Goal: Task Accomplishment & Management: Use online tool/utility

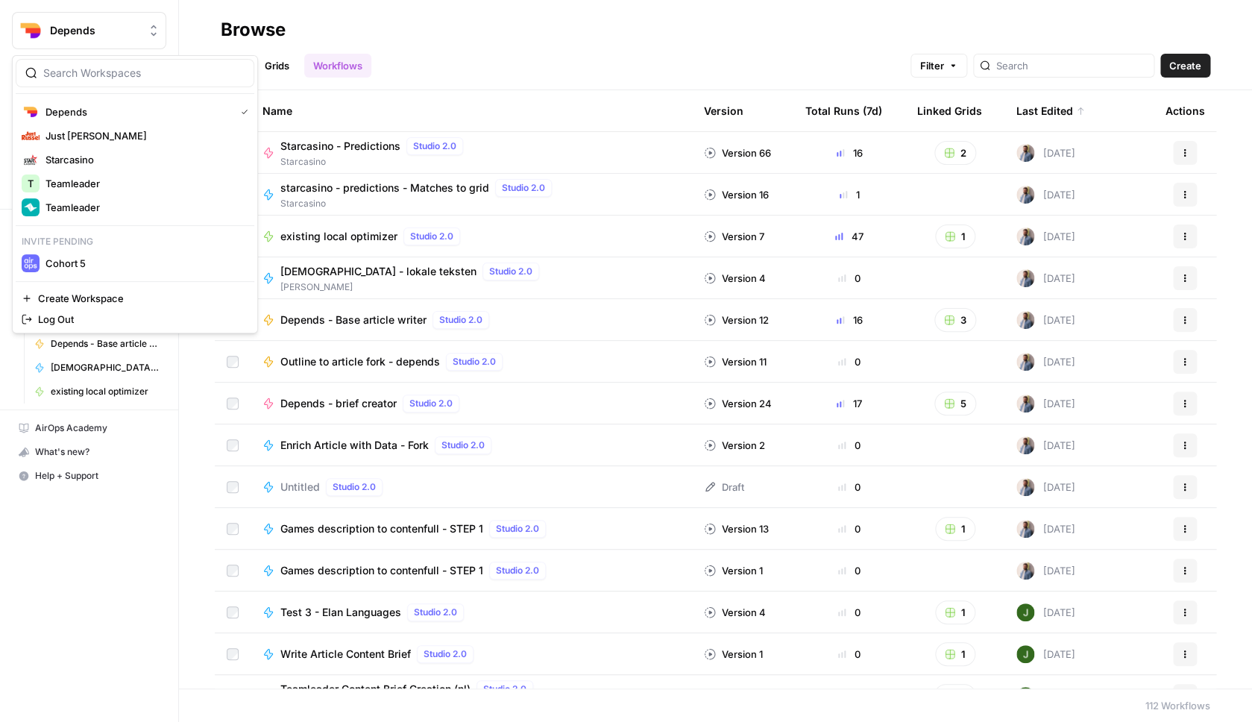
click at [114, 43] on button "Depends" at bounding box center [89, 30] width 154 height 37
click at [101, 139] on span "Just Russel" at bounding box center [144, 135] width 197 height 15
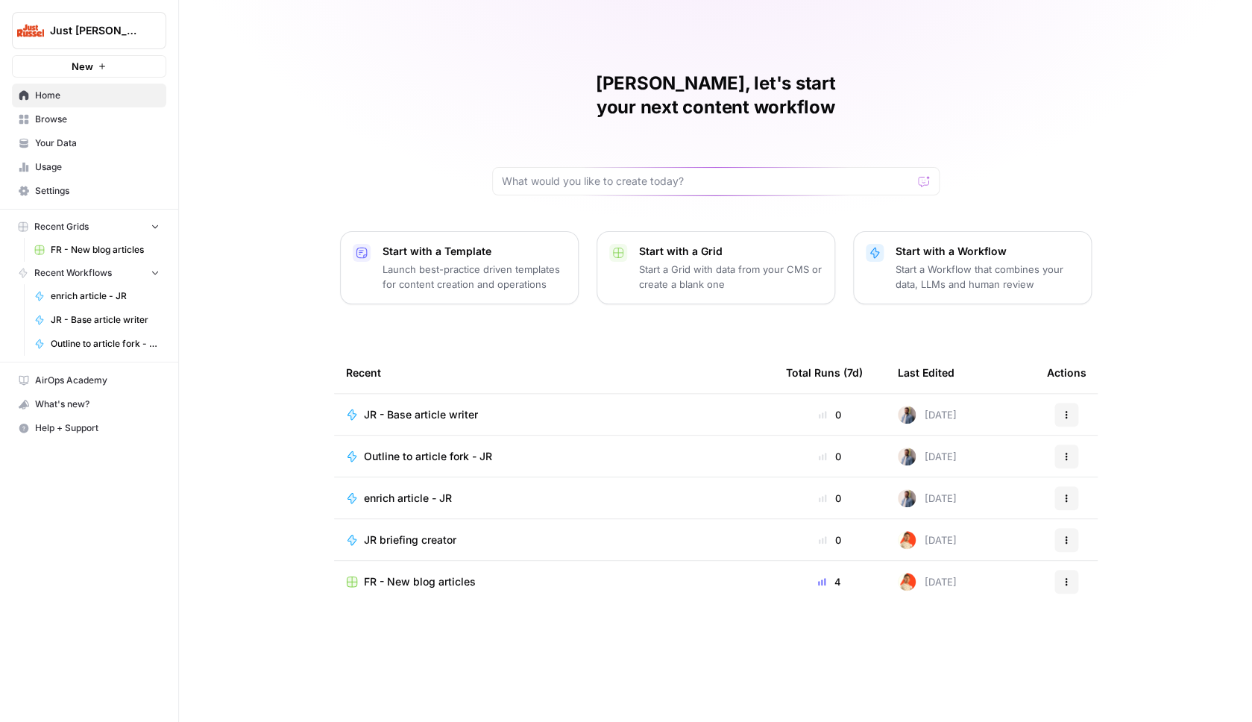
click at [425, 407] on span "JR - Base article writer" at bounding box center [421, 414] width 114 height 15
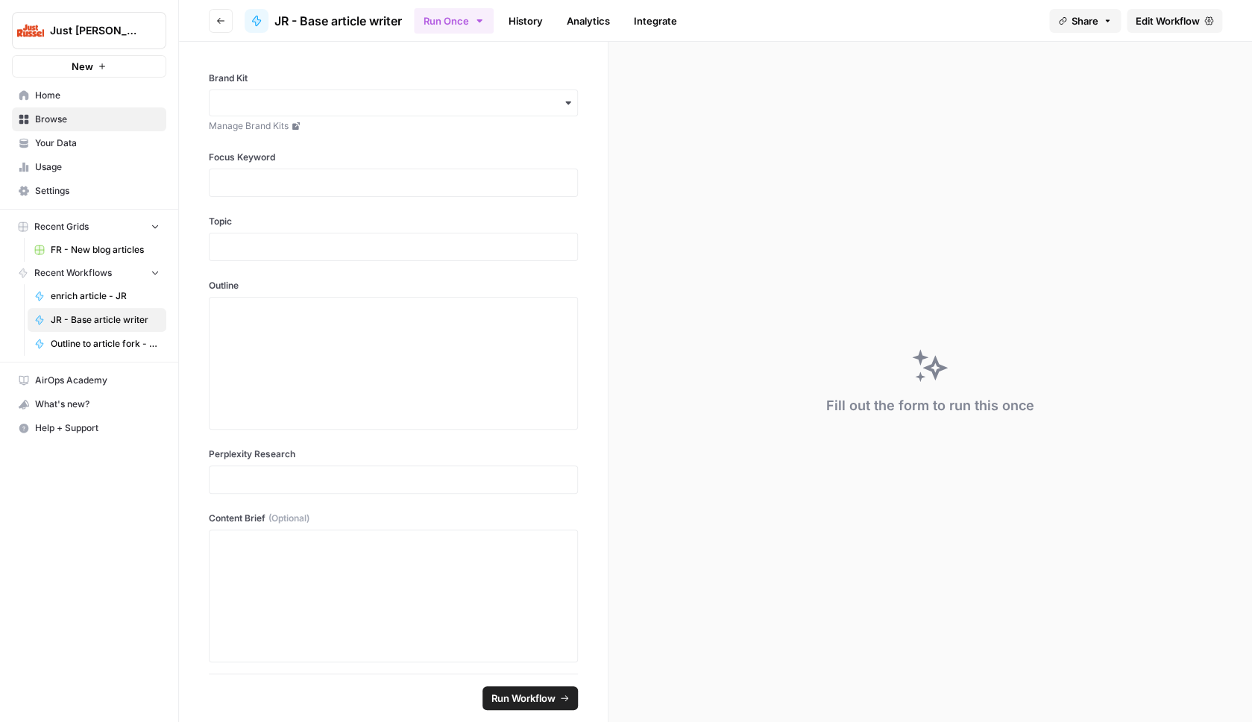
click at [82, 247] on span "FR - New blog articles" at bounding box center [105, 249] width 109 height 13
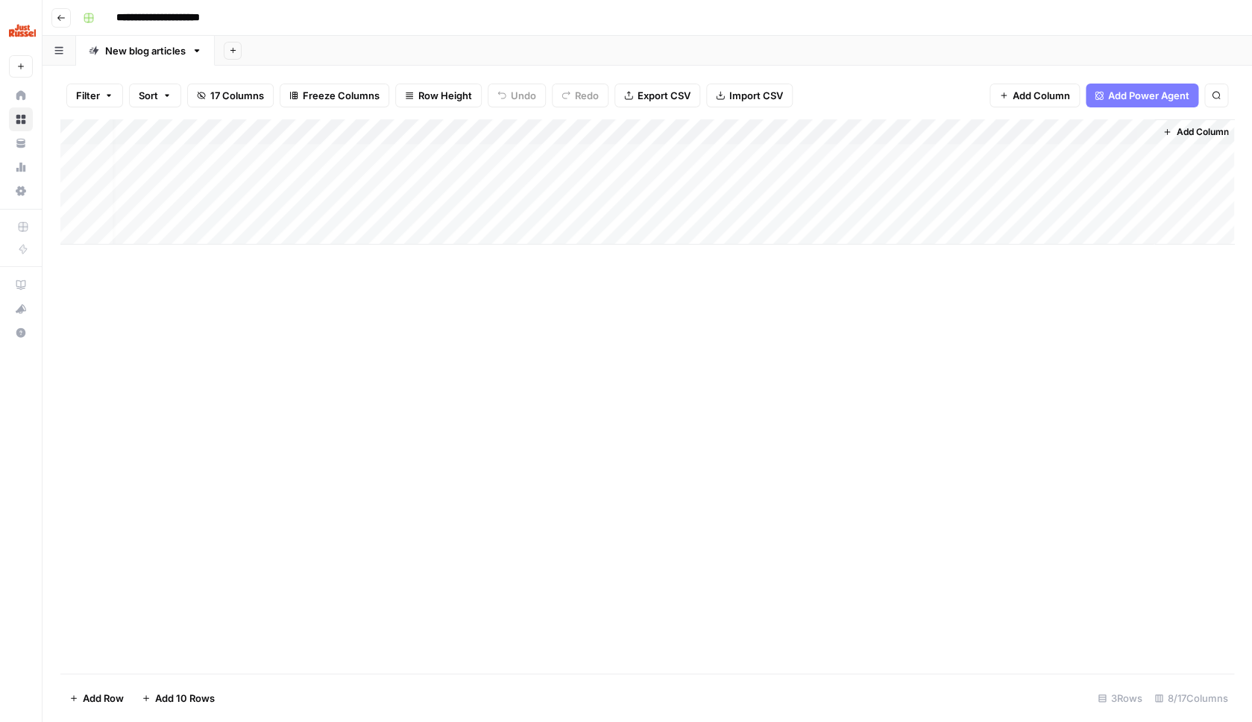
scroll to position [0, 263]
click at [988, 128] on div "Add Column" at bounding box center [647, 181] width 1174 height 125
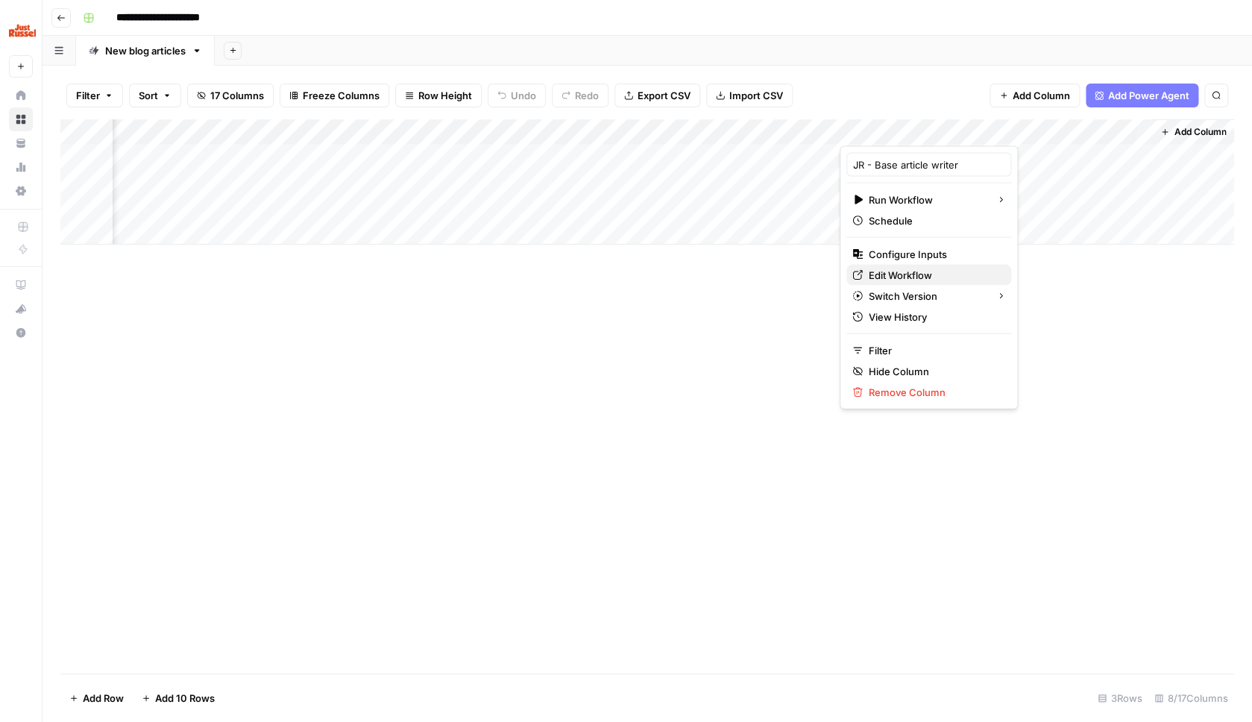
click at [903, 275] on span "Edit Workflow" at bounding box center [934, 275] width 131 height 15
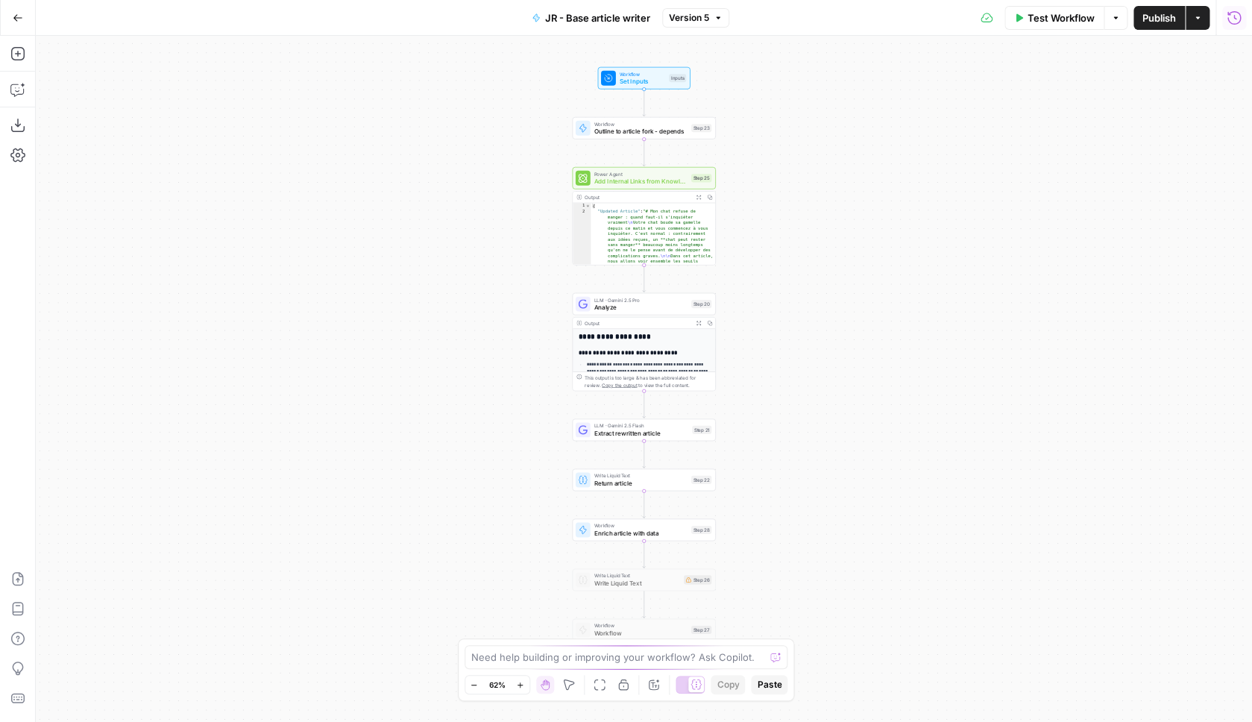
click at [1230, 18] on icon "button" at bounding box center [1234, 17] width 15 height 15
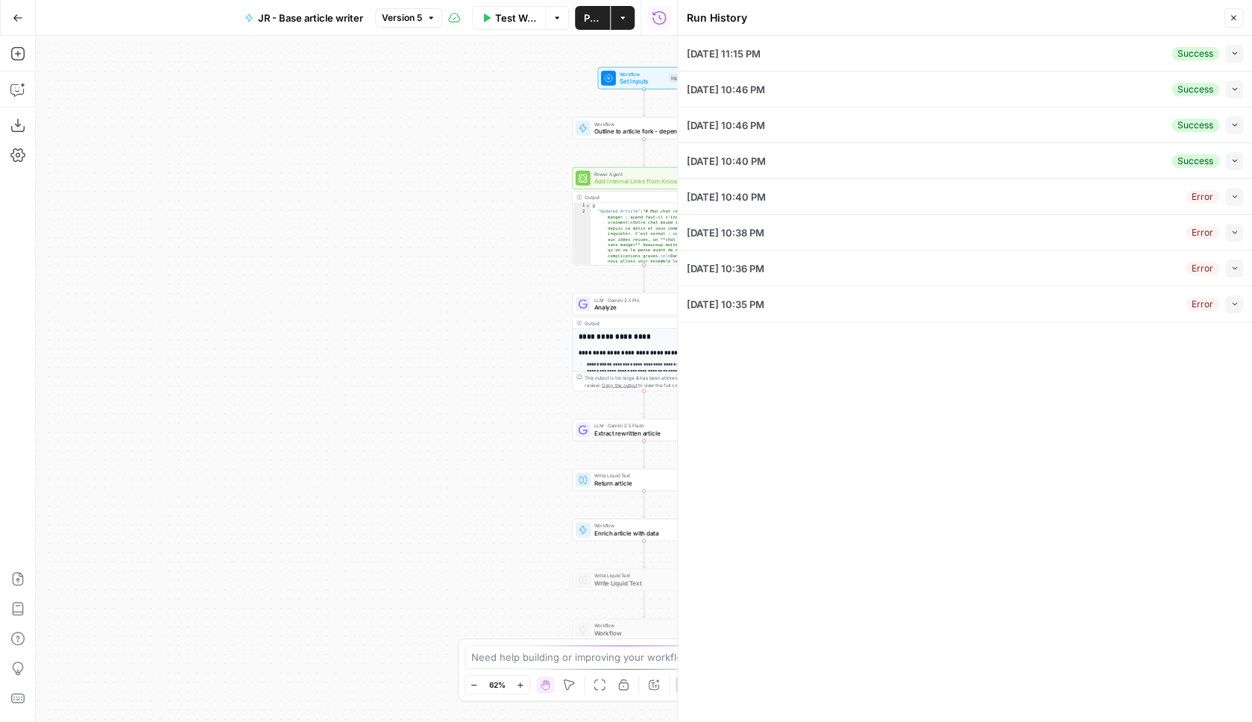
click at [1230, 52] on button "Collapse" at bounding box center [1235, 54] width 18 height 18
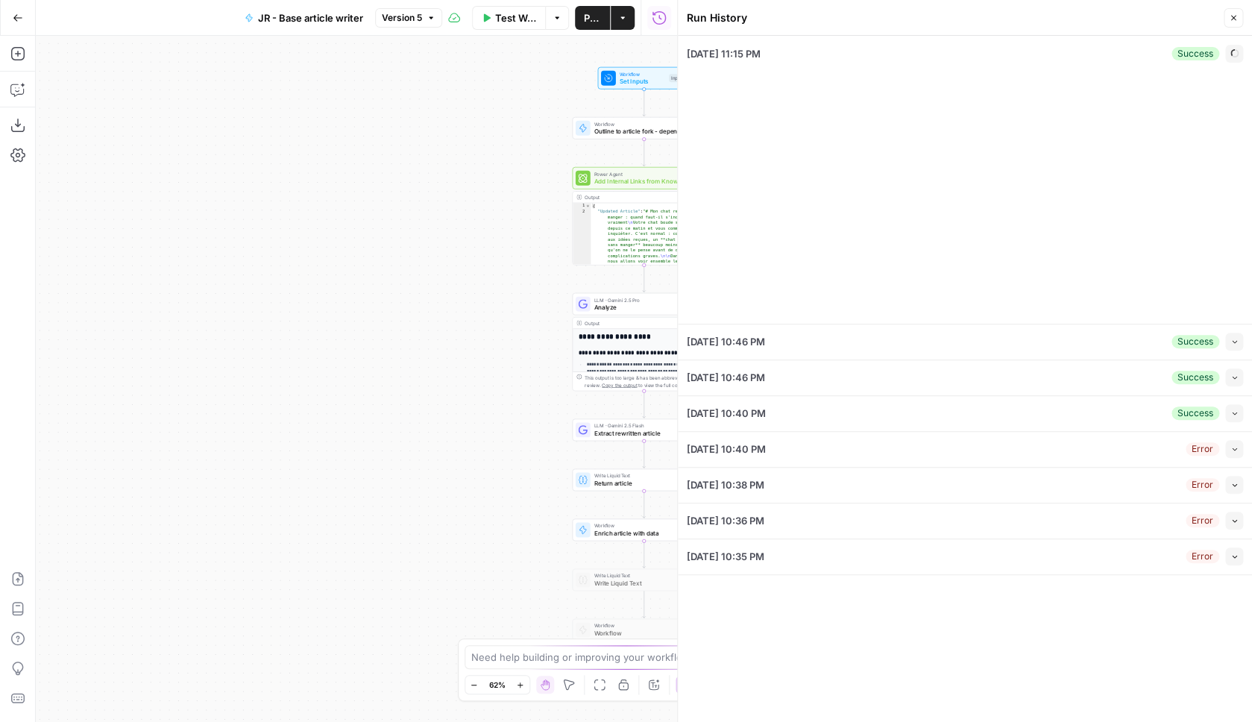
type input "XML sitemap FR .fr"
type input "Just Russel - [GEOGRAPHIC_DATA]-FR"
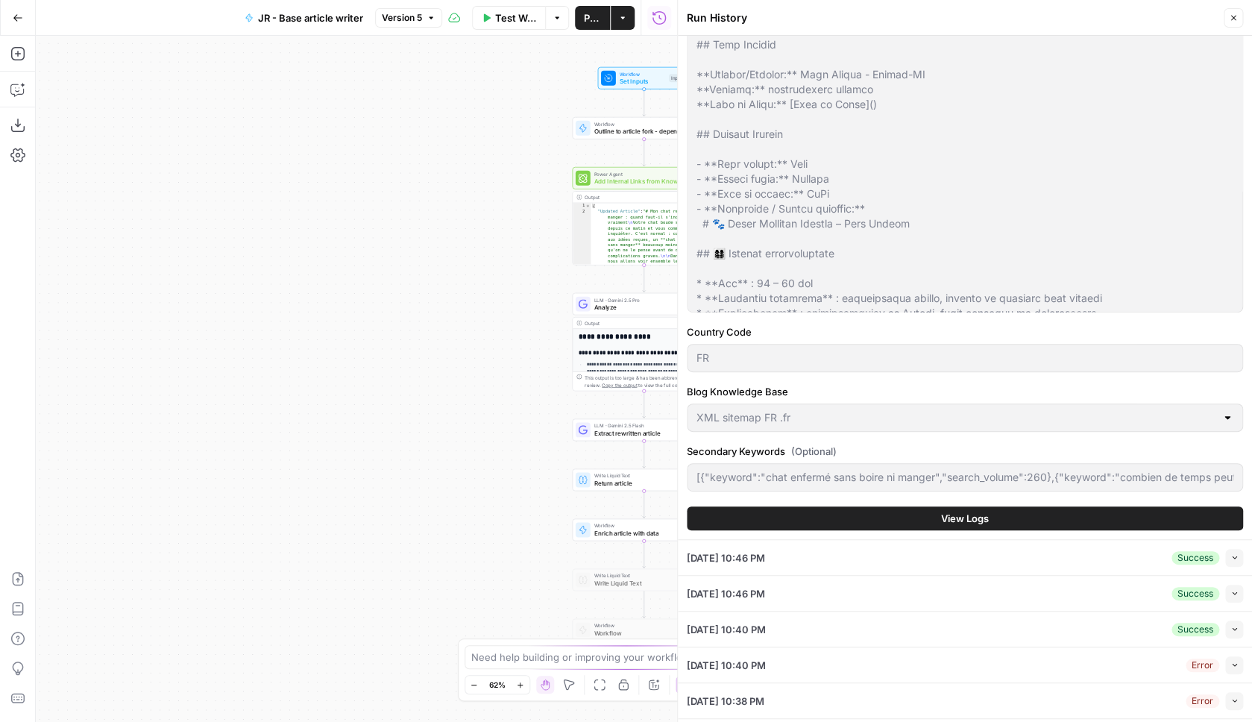
scroll to position [743, 0]
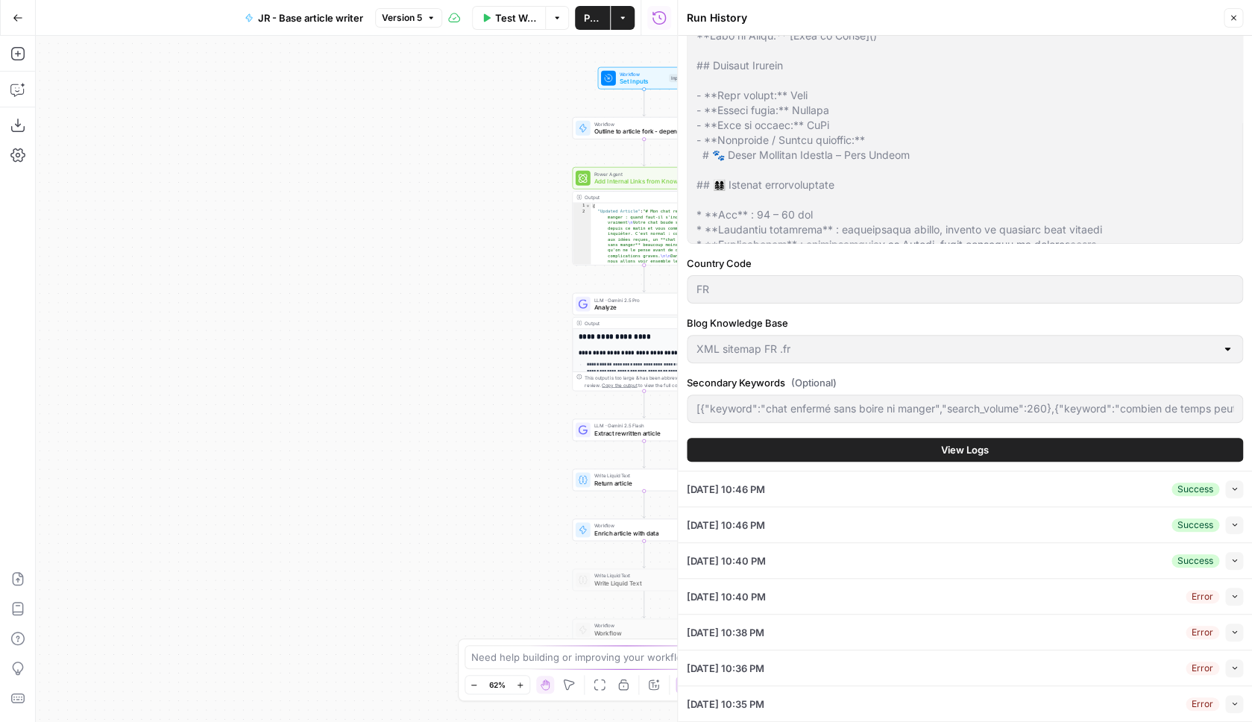
click at [930, 445] on button "View Logs" at bounding box center [965, 450] width 556 height 24
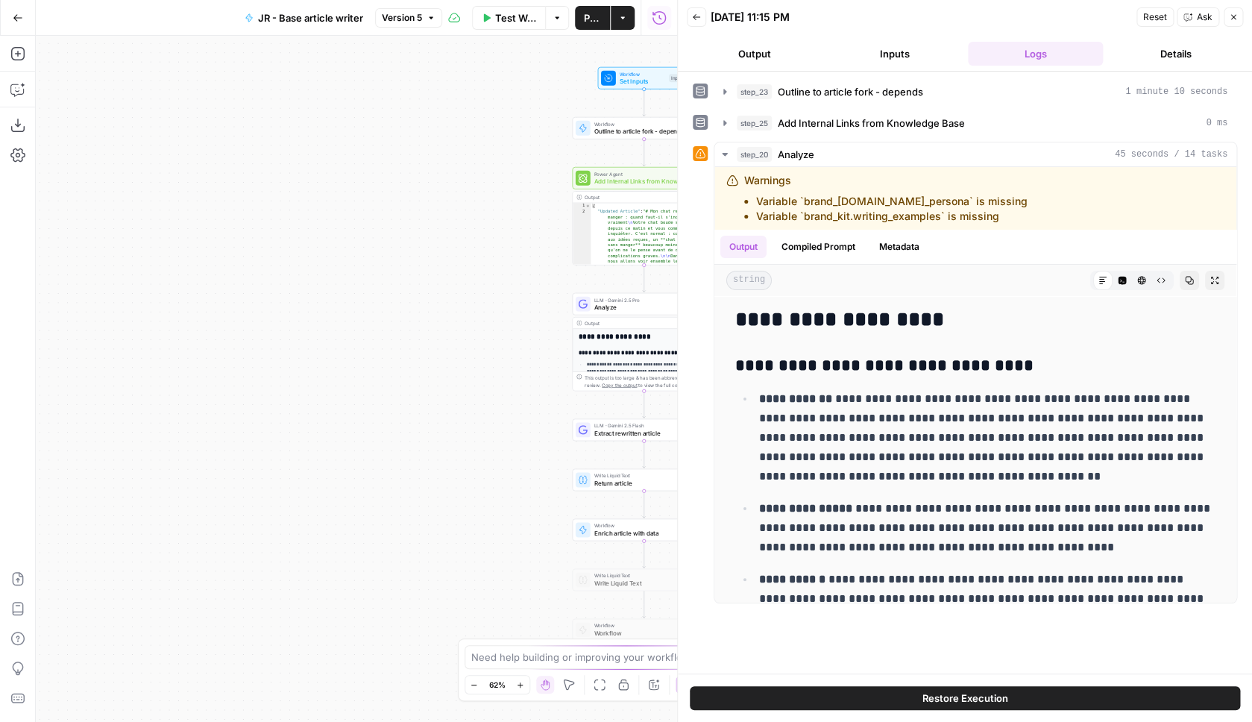
click at [959, 697] on span "Restore Execution" at bounding box center [966, 698] width 86 height 15
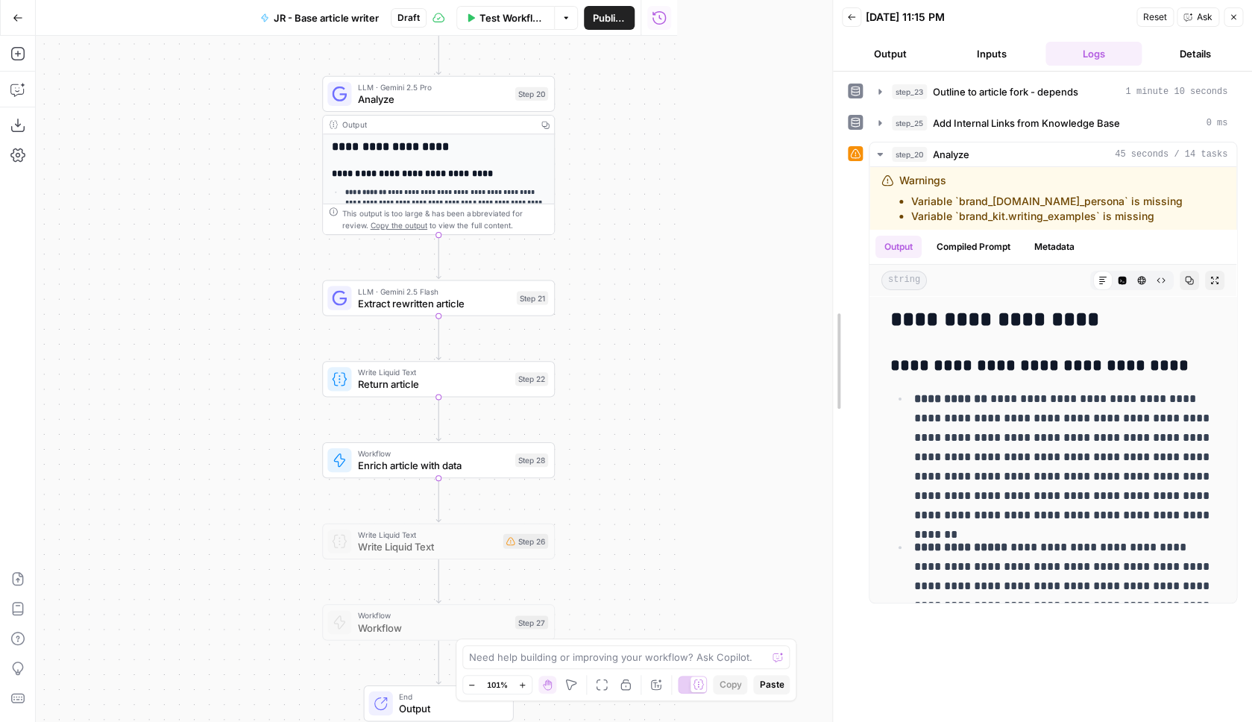
drag, startPoint x: 680, startPoint y: 424, endPoint x: 832, endPoint y: 433, distance: 152.4
click at [833, 433] on div "**********" at bounding box center [1043, 361] width 420 height 722
click at [616, 451] on div "**********" at bounding box center [433, 379] width 795 height 686
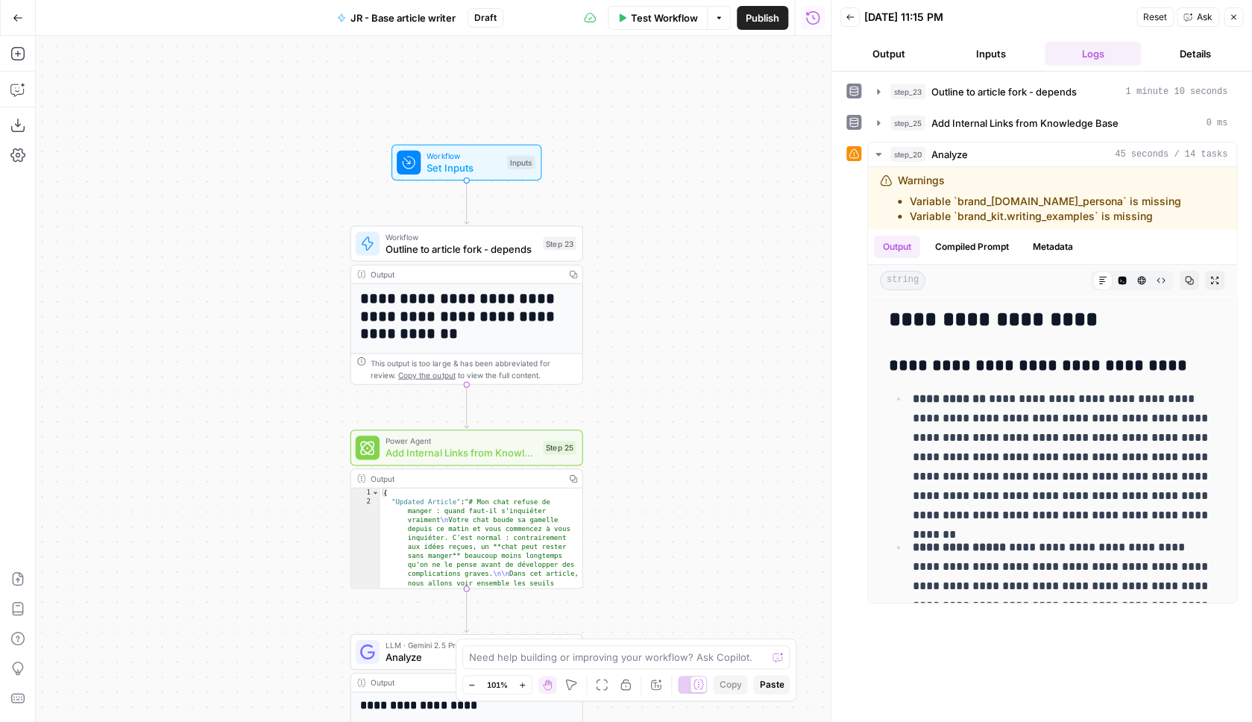
click at [657, 21] on span "Test Workflow" at bounding box center [664, 17] width 67 height 15
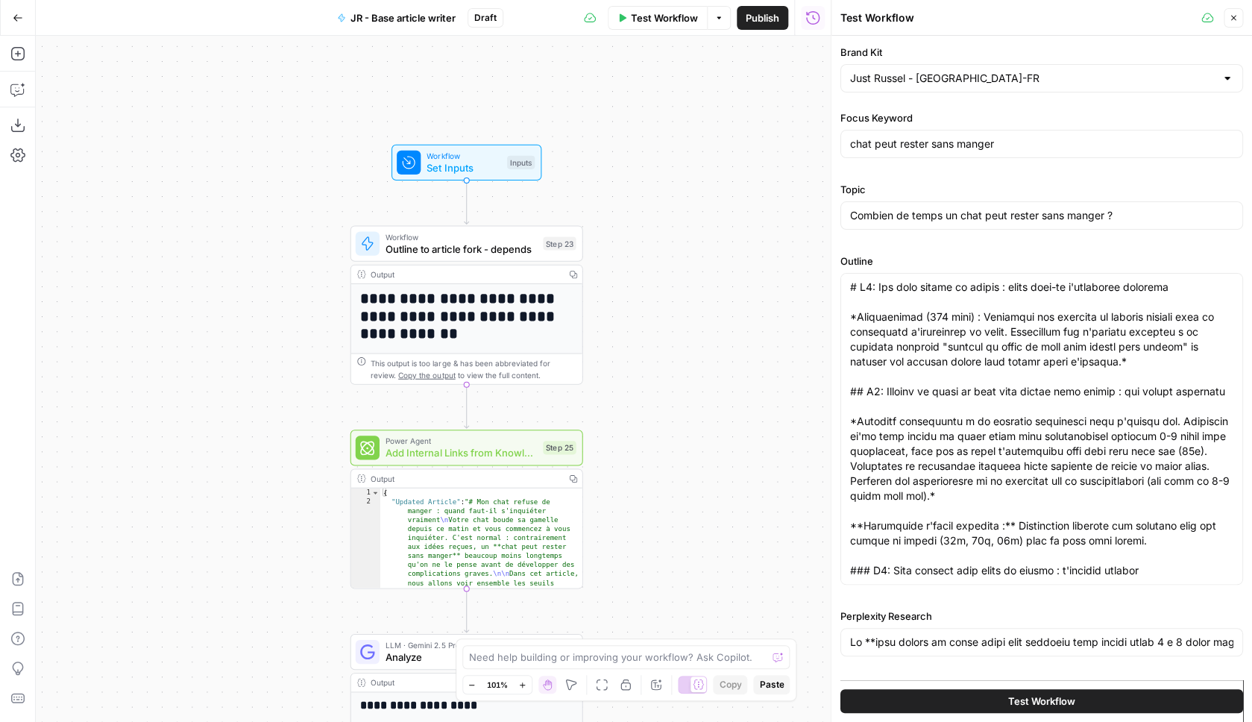
click at [988, 694] on button "Test Workflow" at bounding box center [1042, 701] width 403 height 24
type input "Lo **ipsu dolors am conse adipi elit seddoeiu temp incidi utlab 3 e 7 dolor mag…"
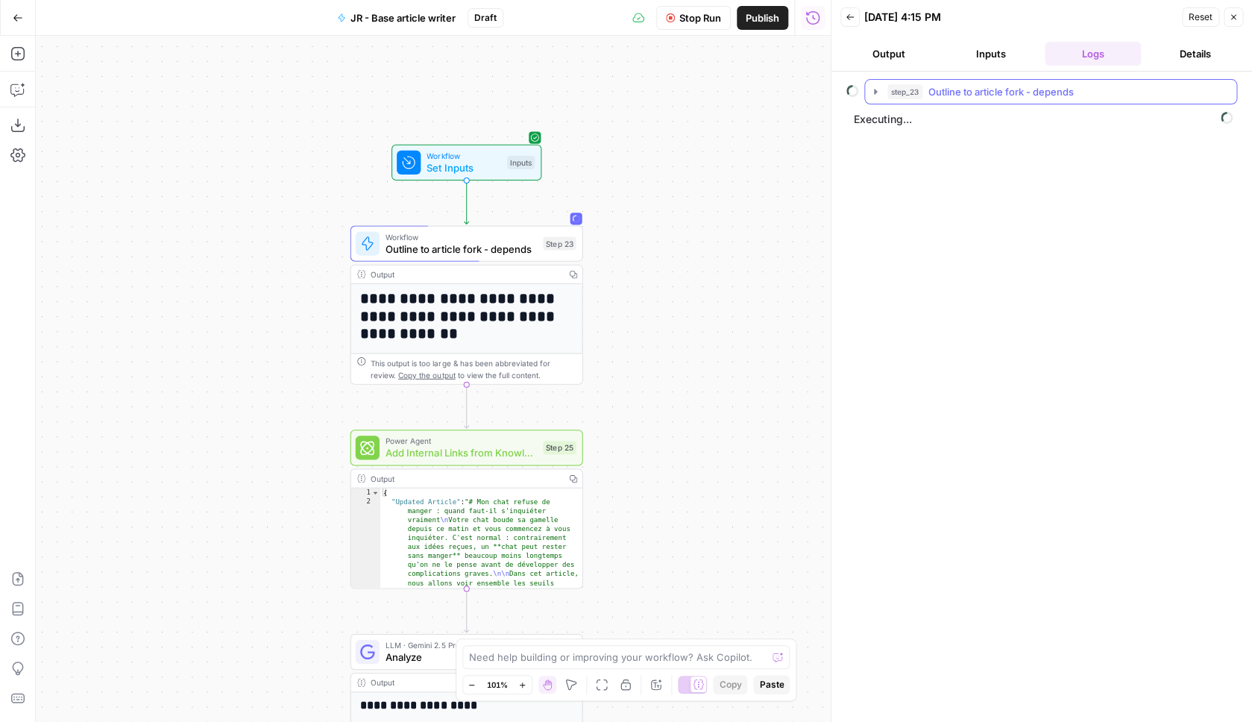
click at [1006, 92] on span "Outline to article fork - depends" at bounding box center [1001, 91] width 145 height 15
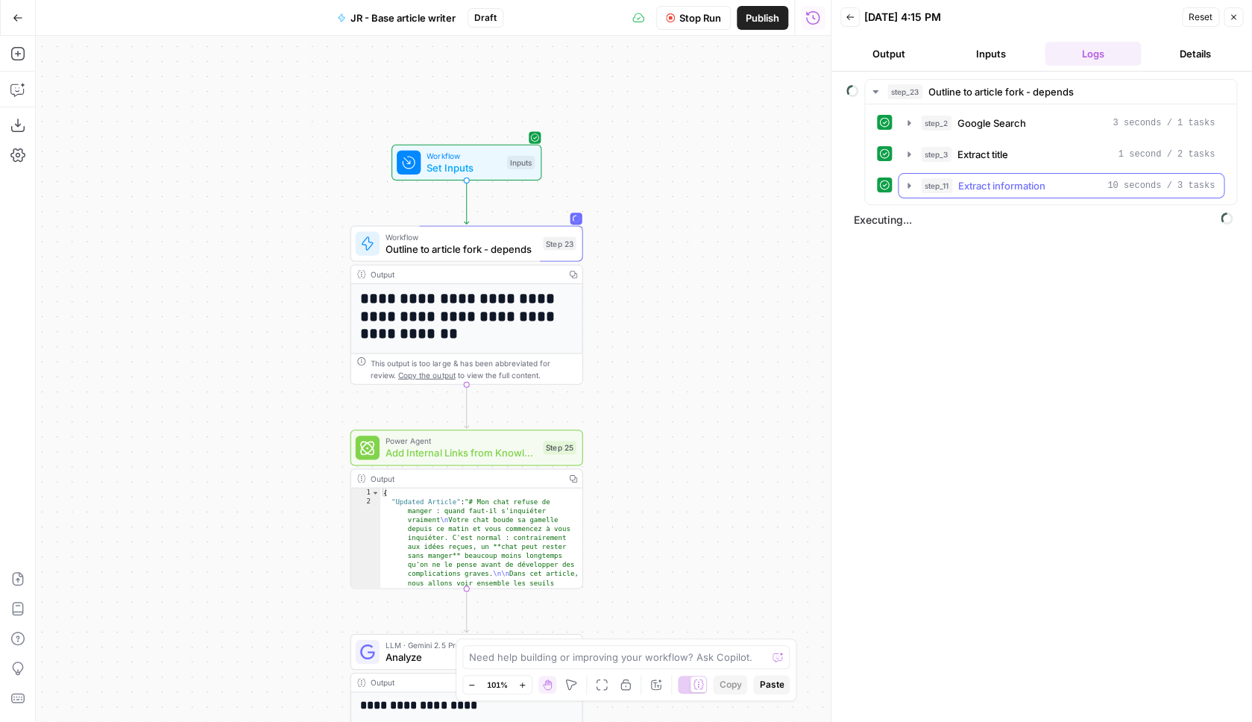
click at [1001, 184] on span "Extract information" at bounding box center [1002, 185] width 87 height 15
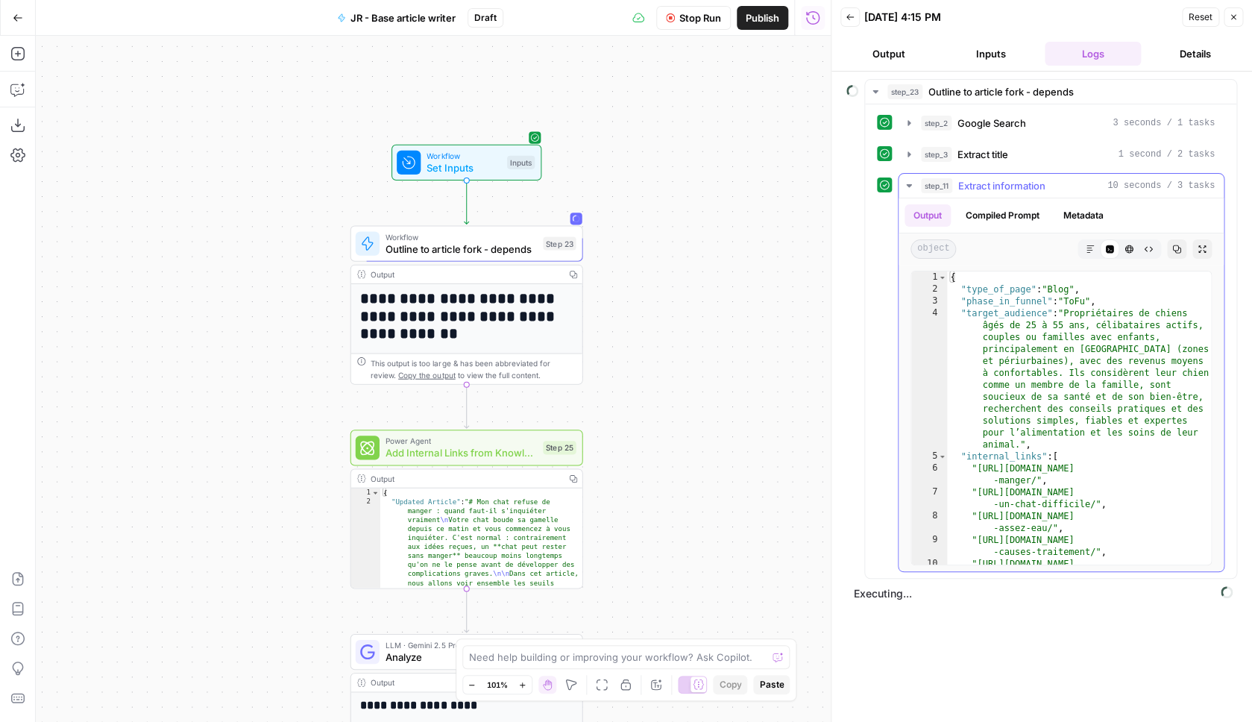
click at [1001, 184] on span "Extract information" at bounding box center [1002, 185] width 87 height 15
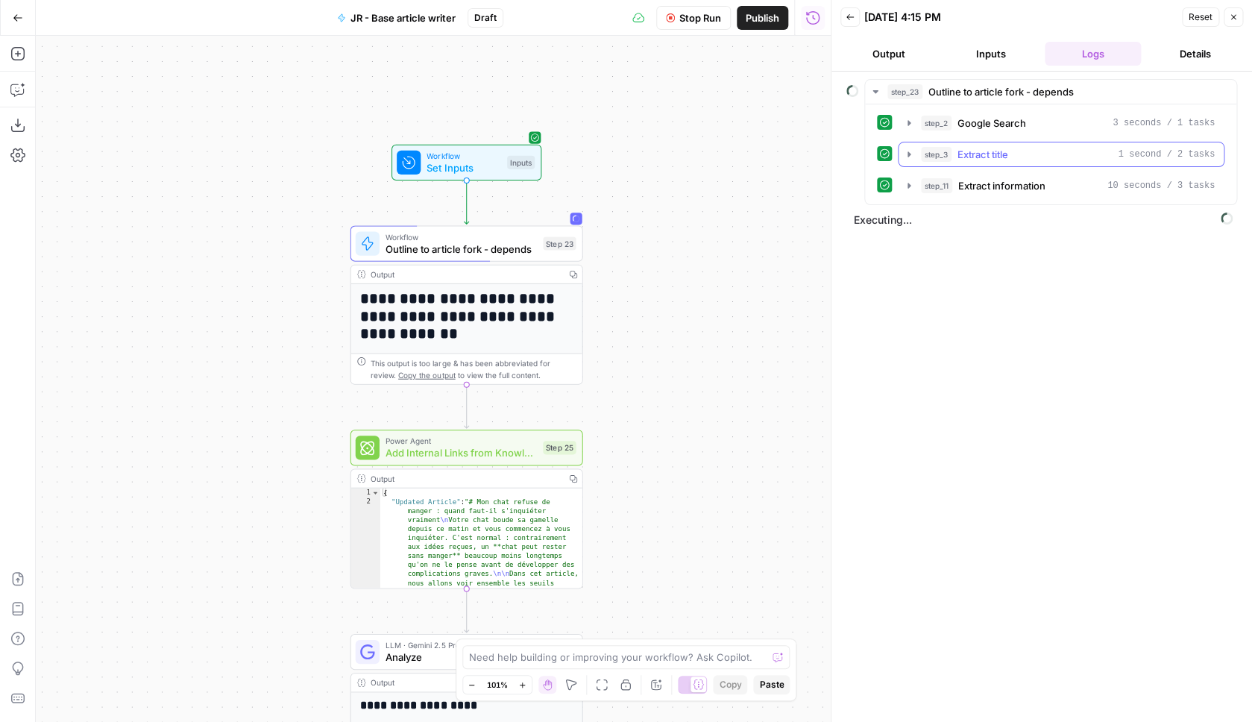
click at [1001, 163] on button "step_3 Extract title 1 second / 2 tasks" at bounding box center [1061, 154] width 325 height 24
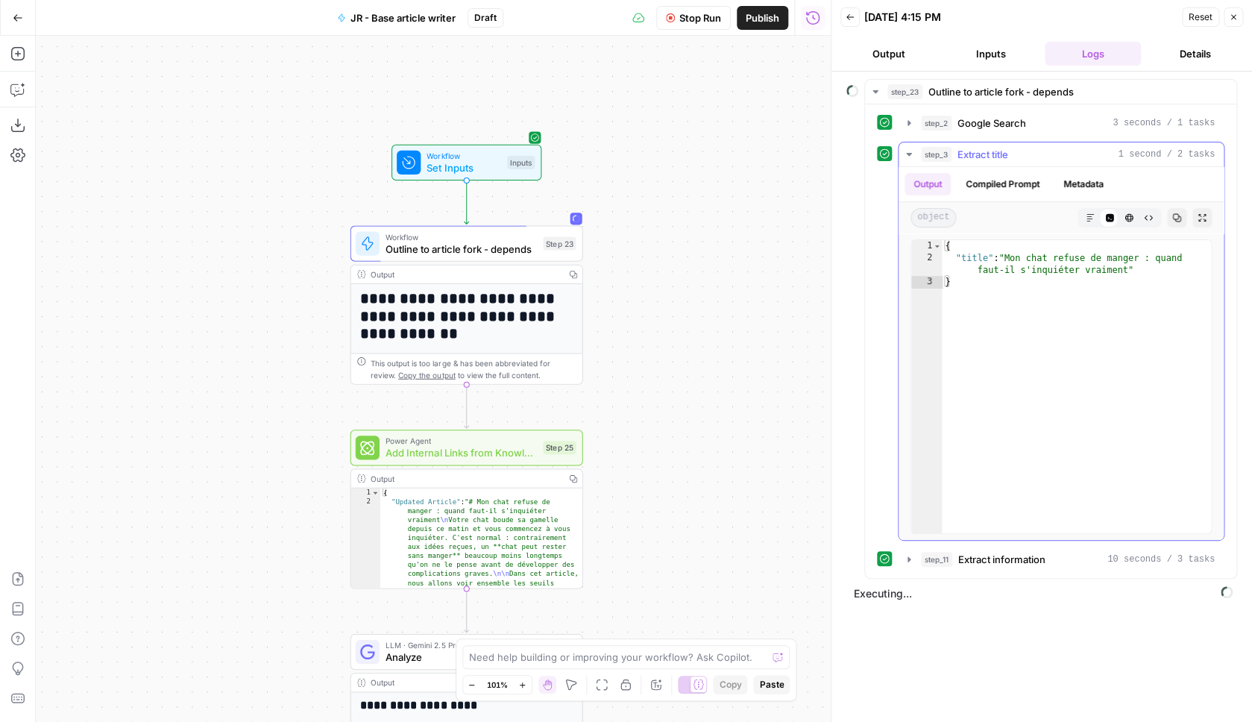
click at [1001, 158] on span "Extract title" at bounding box center [983, 154] width 51 height 15
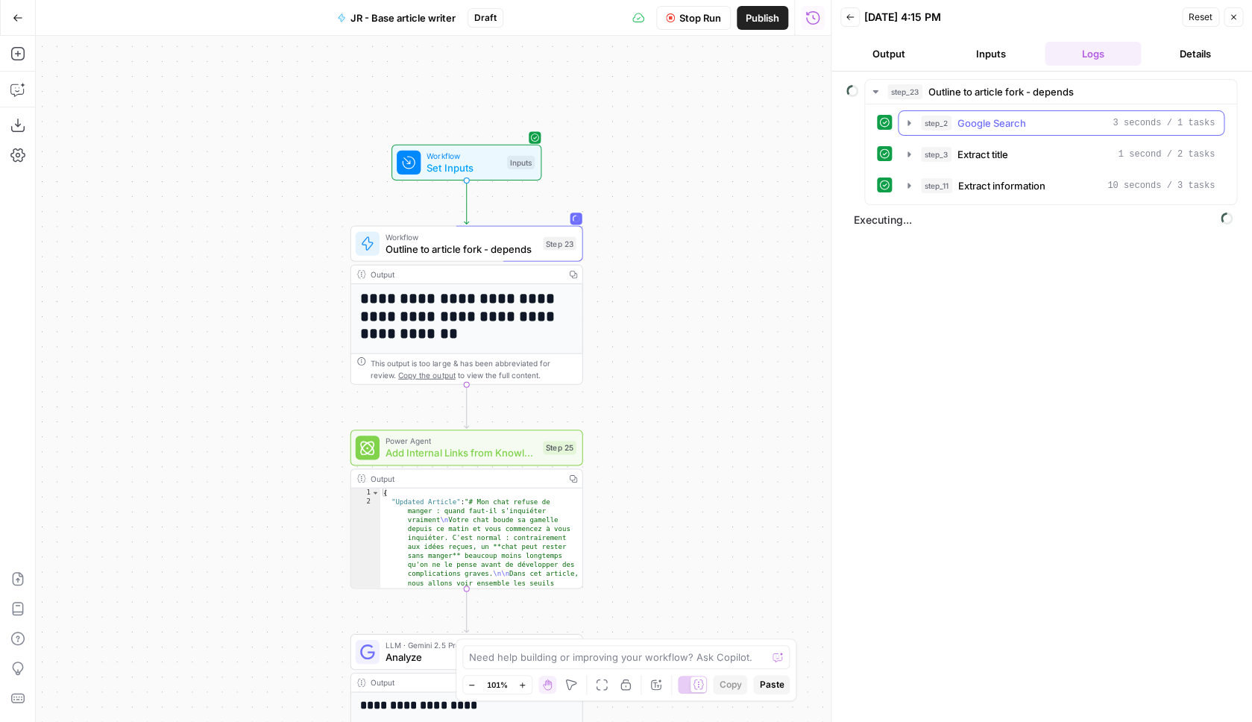
click at [1001, 131] on button "step_2 Google Search 3 seconds / 1 tasks" at bounding box center [1061, 123] width 325 height 24
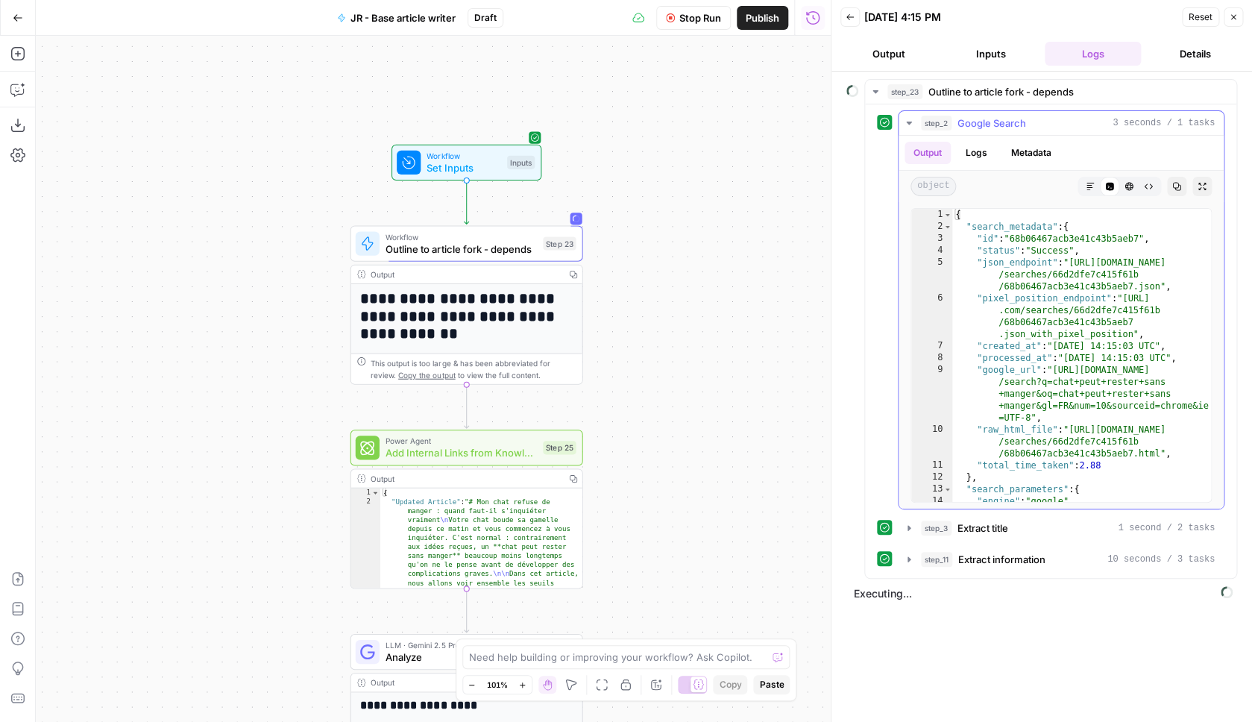
click at [1001, 131] on button "step_2 Google Search 3 seconds / 1 tasks" at bounding box center [1061, 123] width 325 height 24
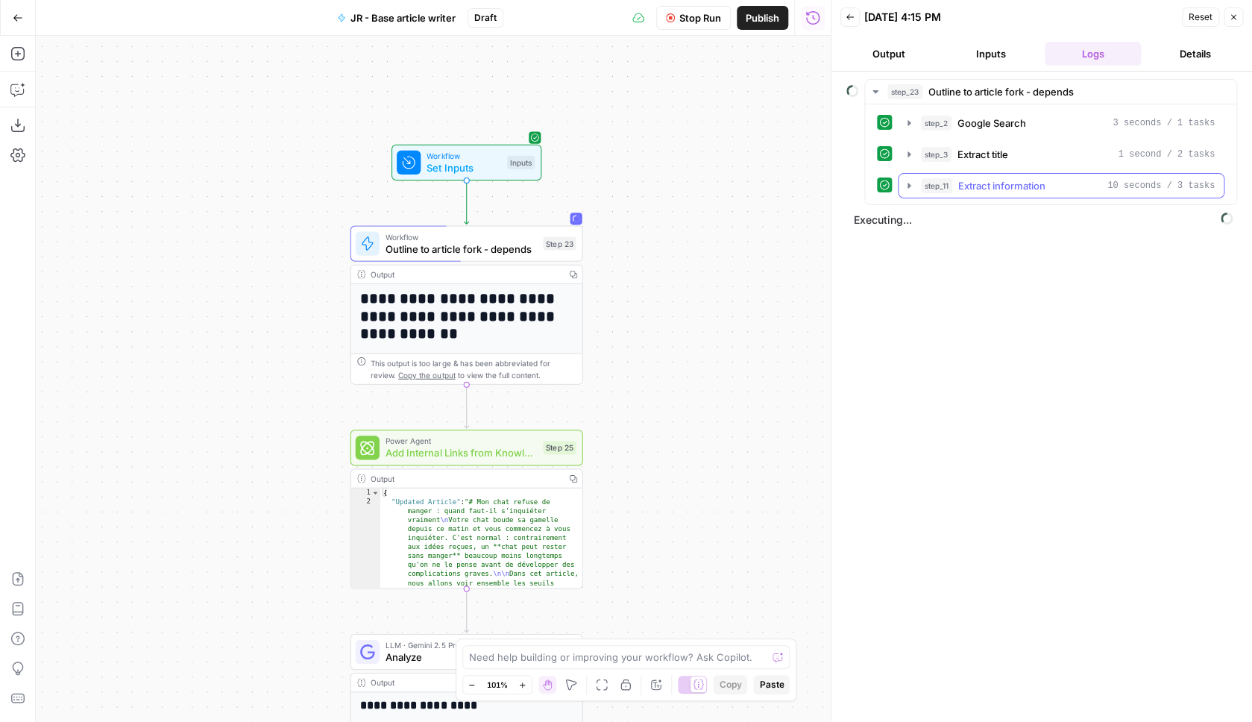
click at [988, 192] on span "Extract information" at bounding box center [1002, 185] width 87 height 15
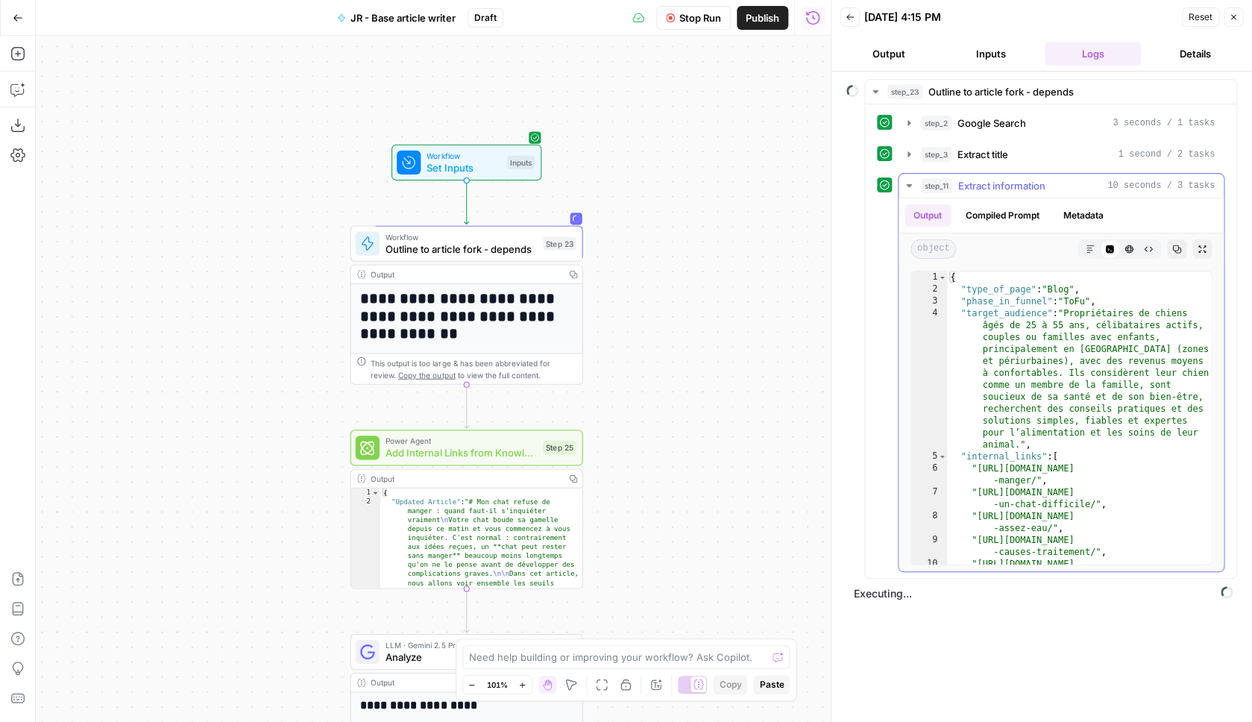
click at [988, 192] on span "Extract information" at bounding box center [1002, 185] width 87 height 15
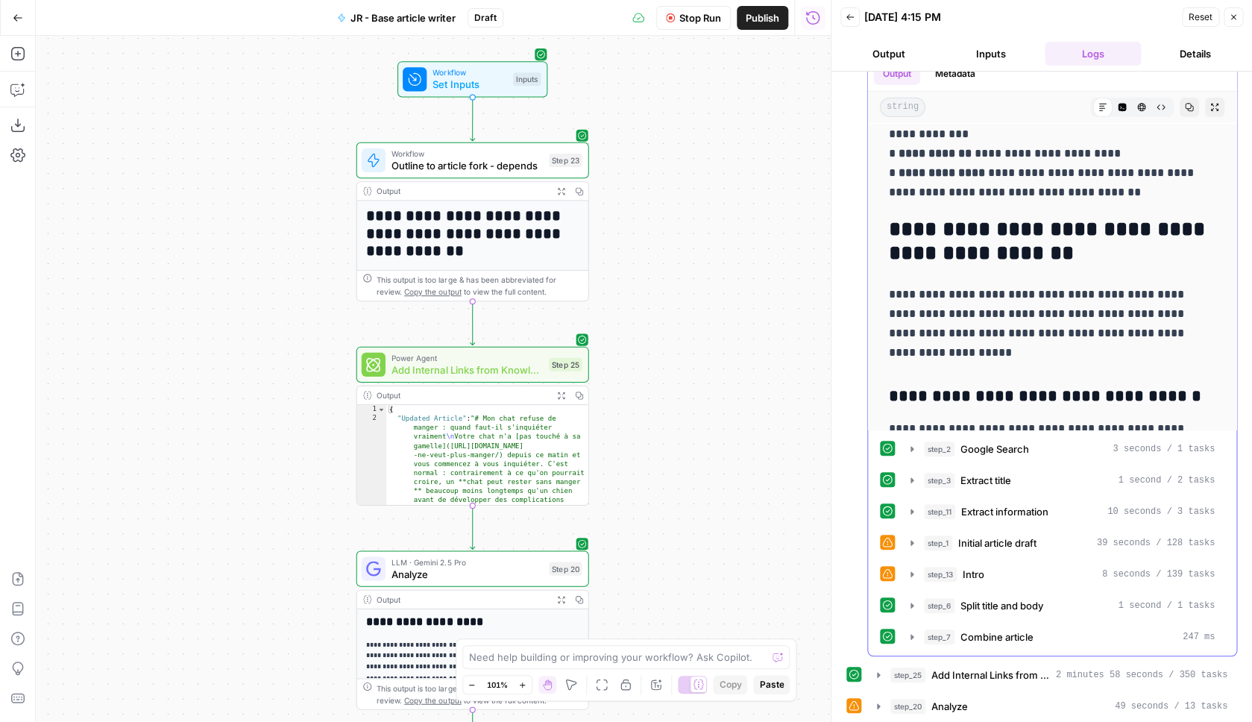
scroll to position [142, 0]
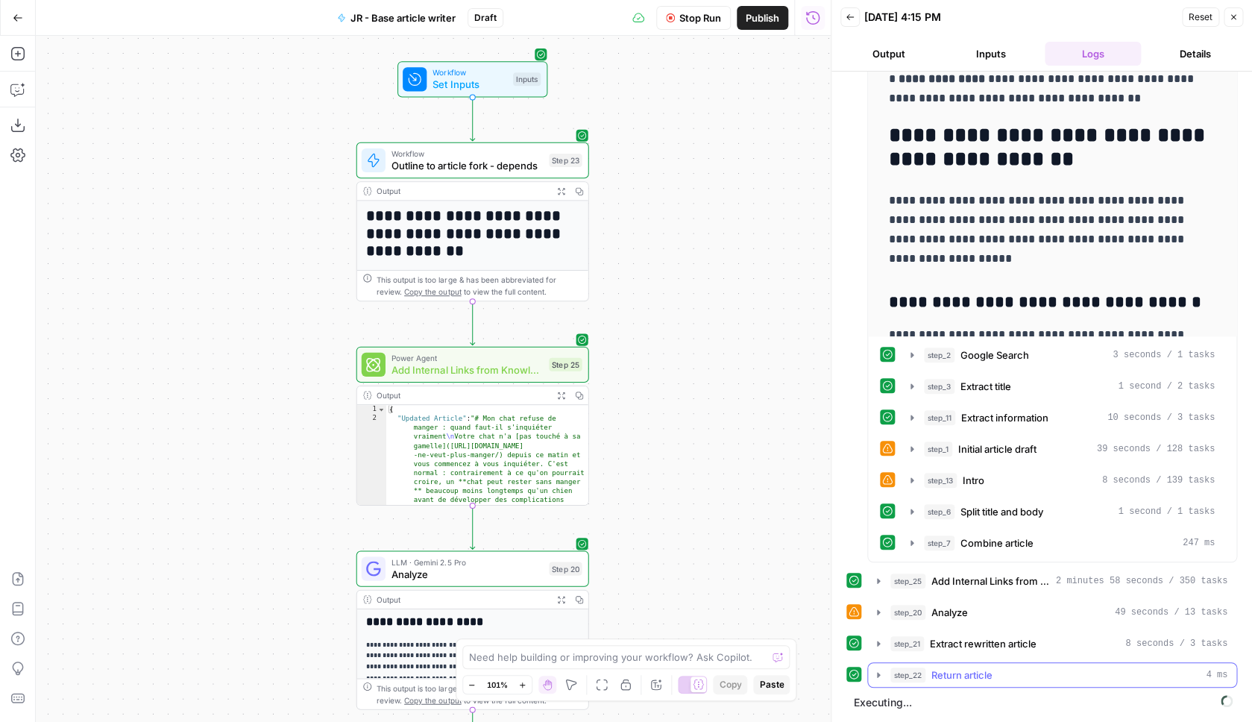
click at [981, 676] on span "Return article" at bounding box center [962, 675] width 61 height 15
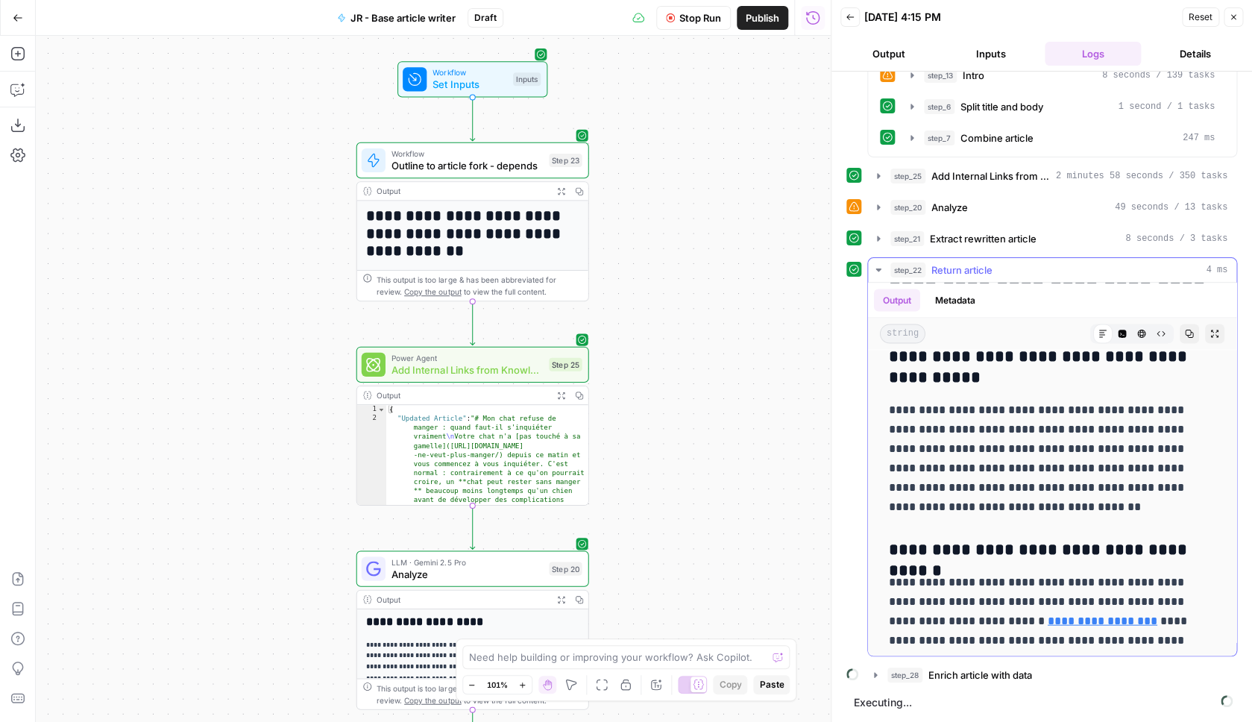
scroll to position [4057, 0]
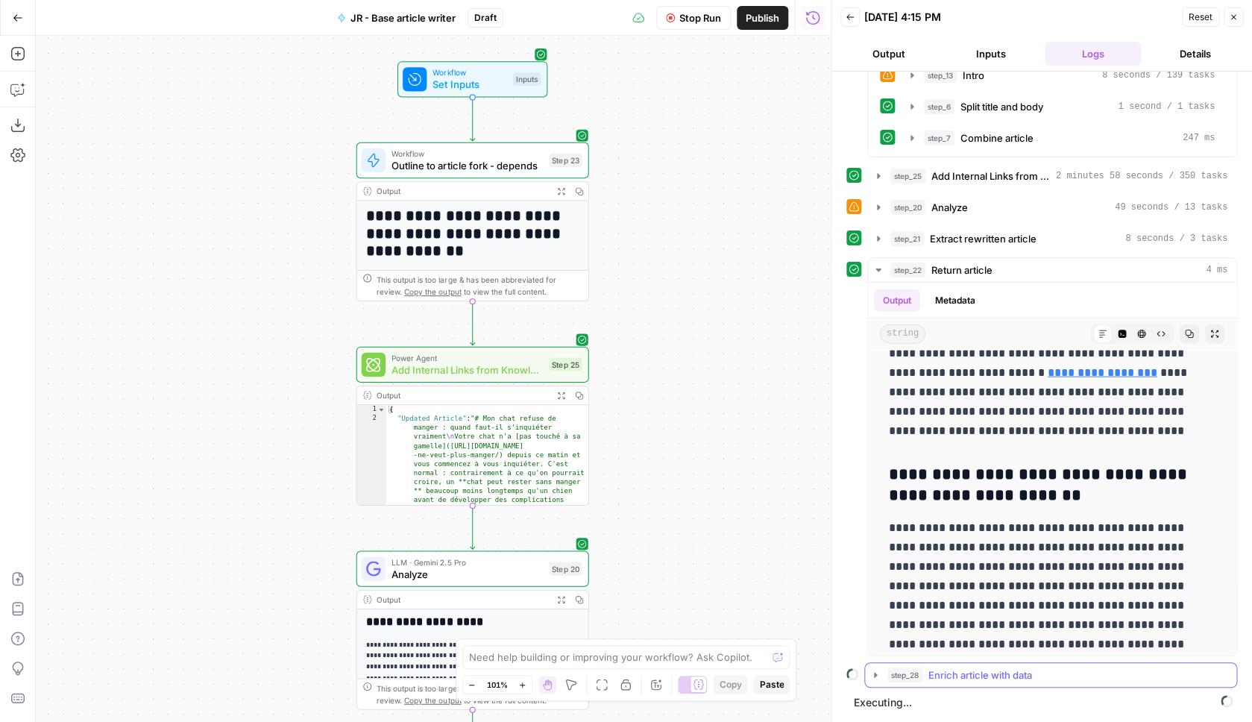
click at [984, 685] on button "step_28 Enrich article with data" at bounding box center [1050, 675] width 371 height 24
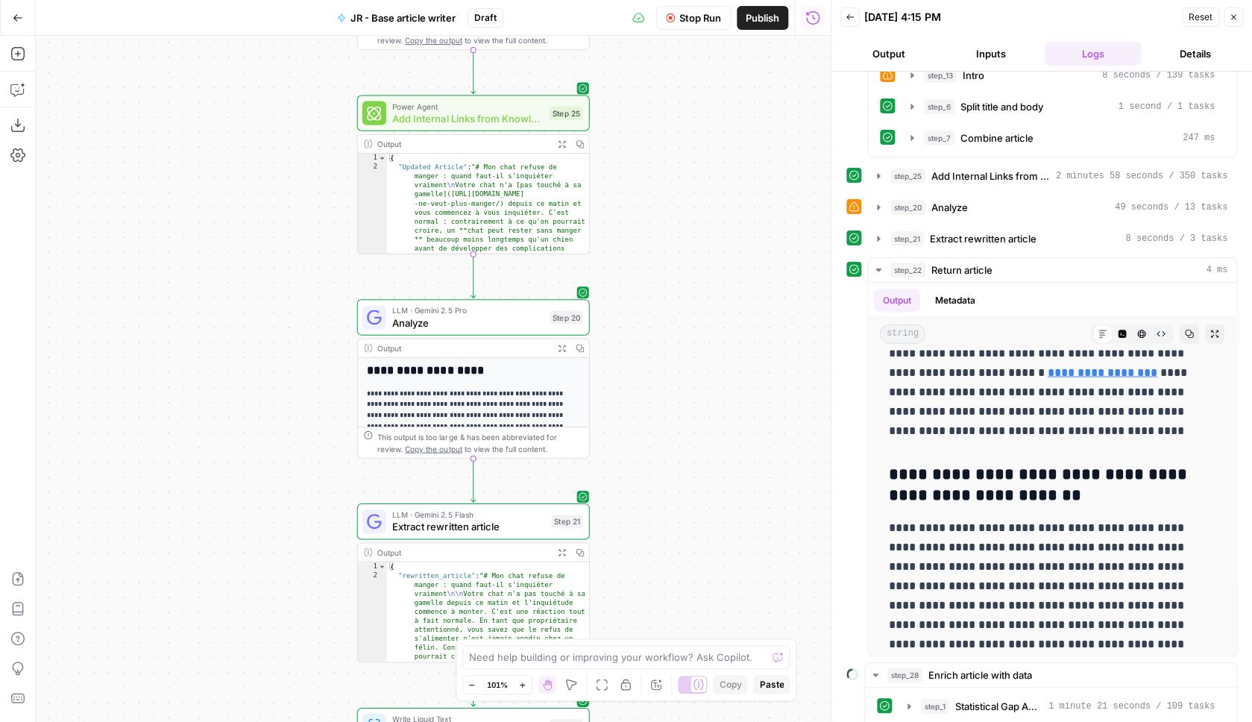
drag, startPoint x: 710, startPoint y: 504, endPoint x: 713, endPoint y: 233, distance: 270.8
click at [713, 233] on div "**********" at bounding box center [433, 379] width 795 height 686
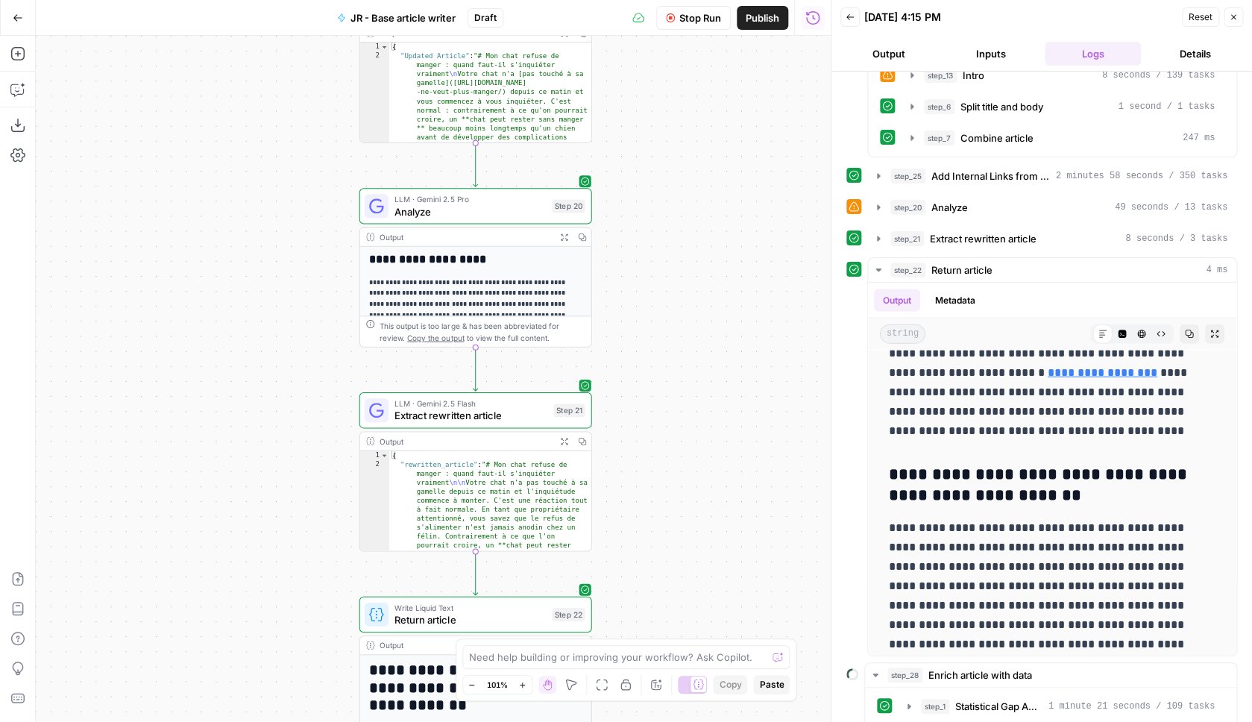
drag, startPoint x: 677, startPoint y: 459, endPoint x: 677, endPoint y: 67, distance: 391.6
click at [674, 72] on div "**********" at bounding box center [433, 379] width 795 height 686
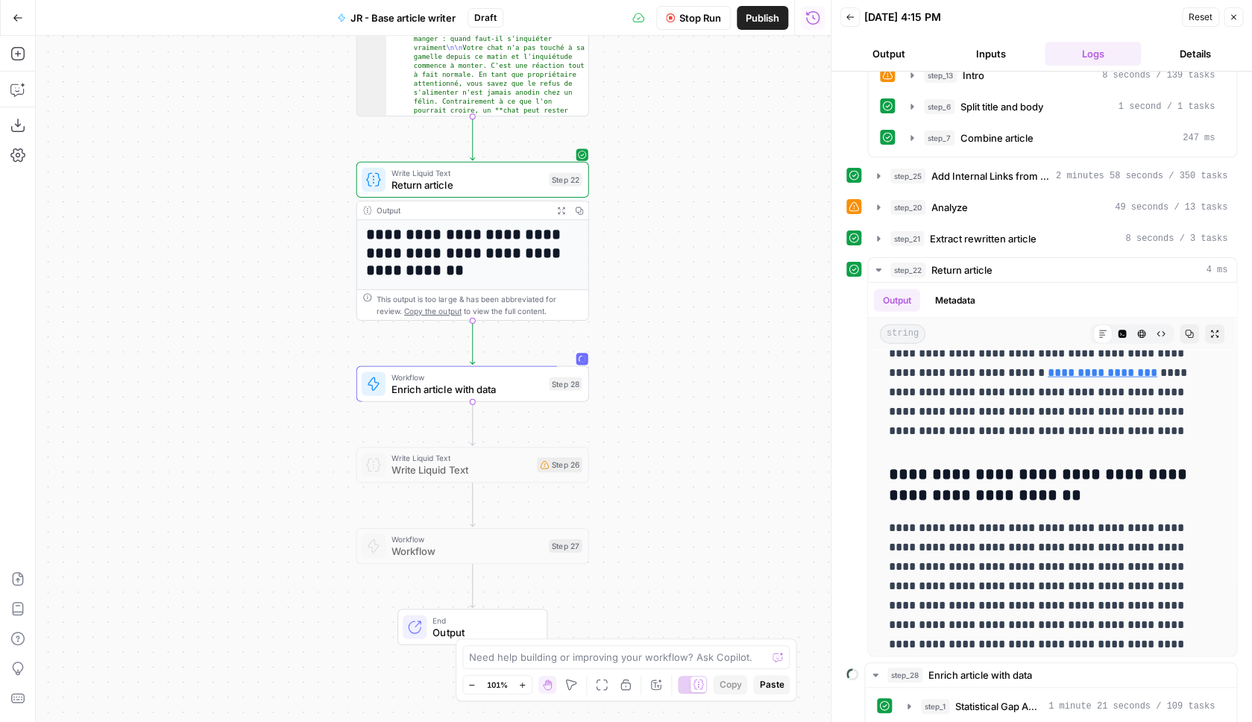
drag, startPoint x: 656, startPoint y: 401, endPoint x: 656, endPoint y: 235, distance: 165.6
click at [656, 235] on div "**********" at bounding box center [433, 379] width 795 height 686
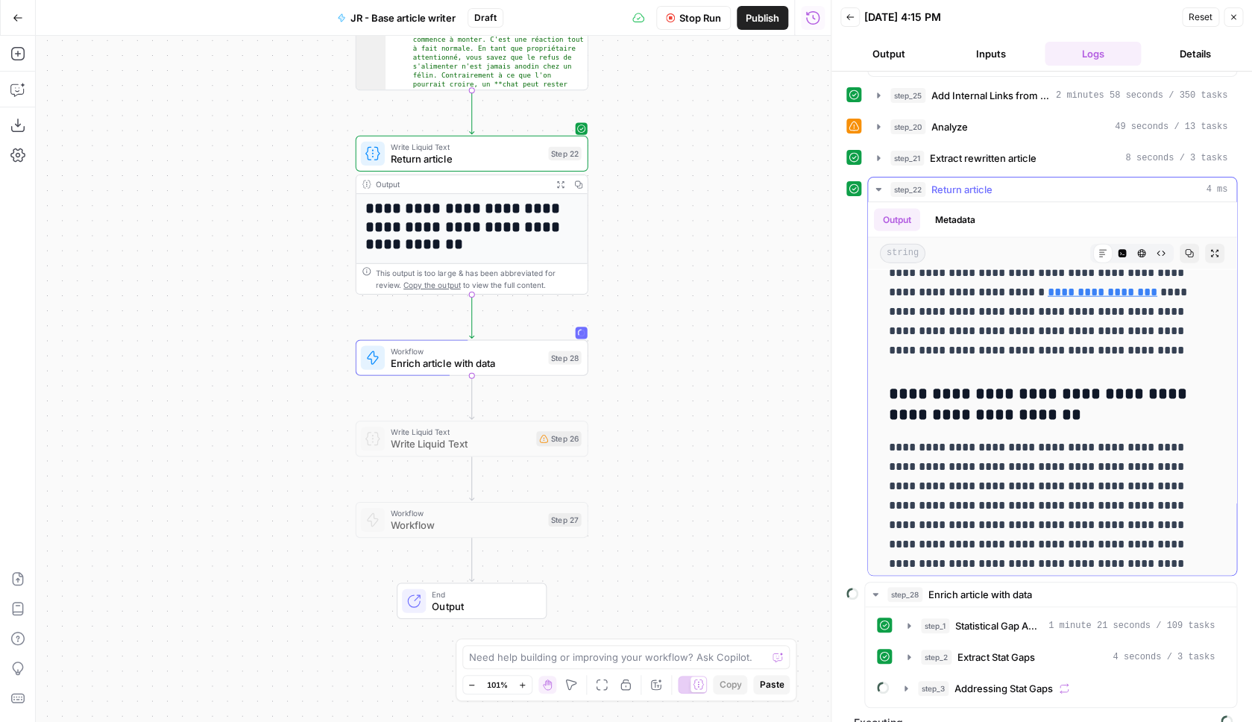
scroll to position [648, 0]
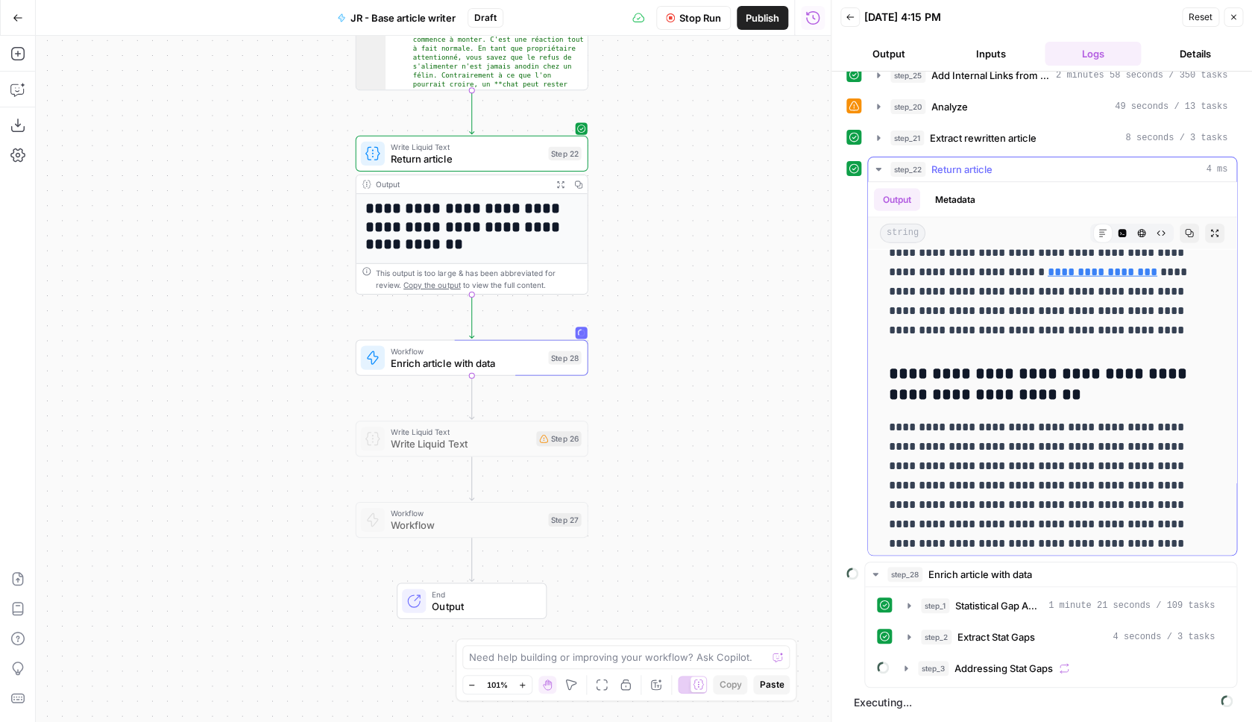
click at [1191, 235] on icon "button" at bounding box center [1189, 232] width 9 height 9
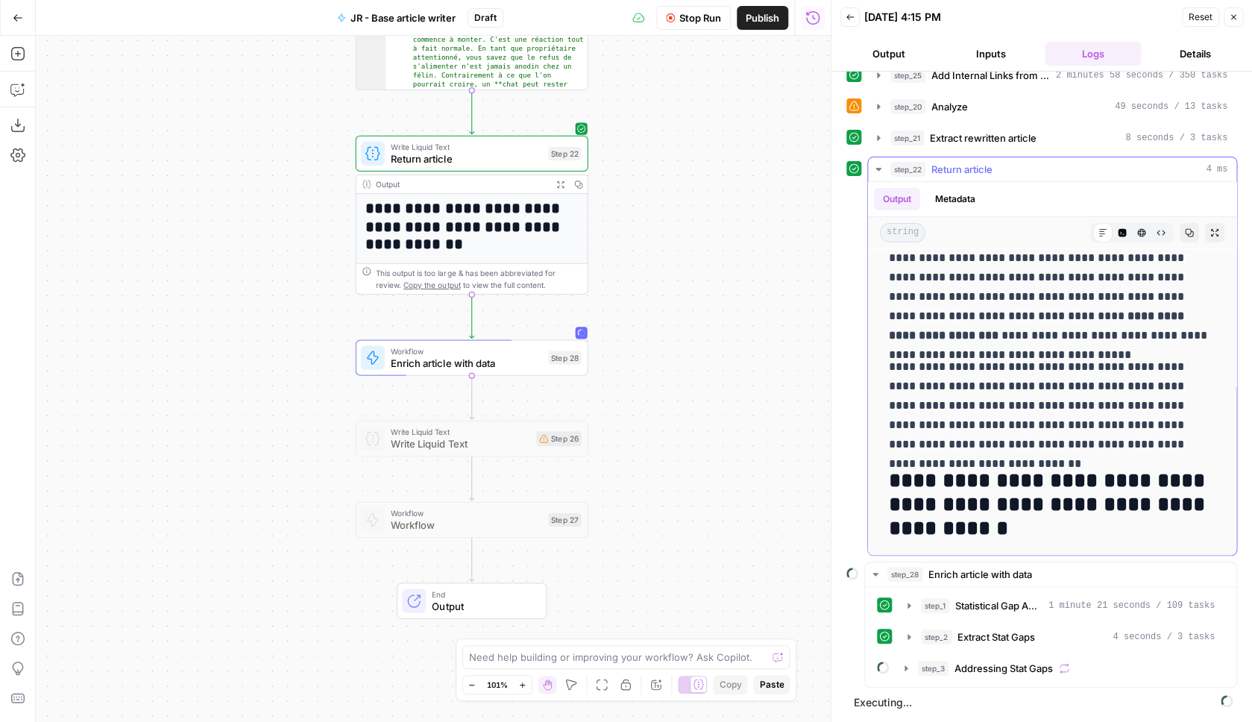
scroll to position [0, 0]
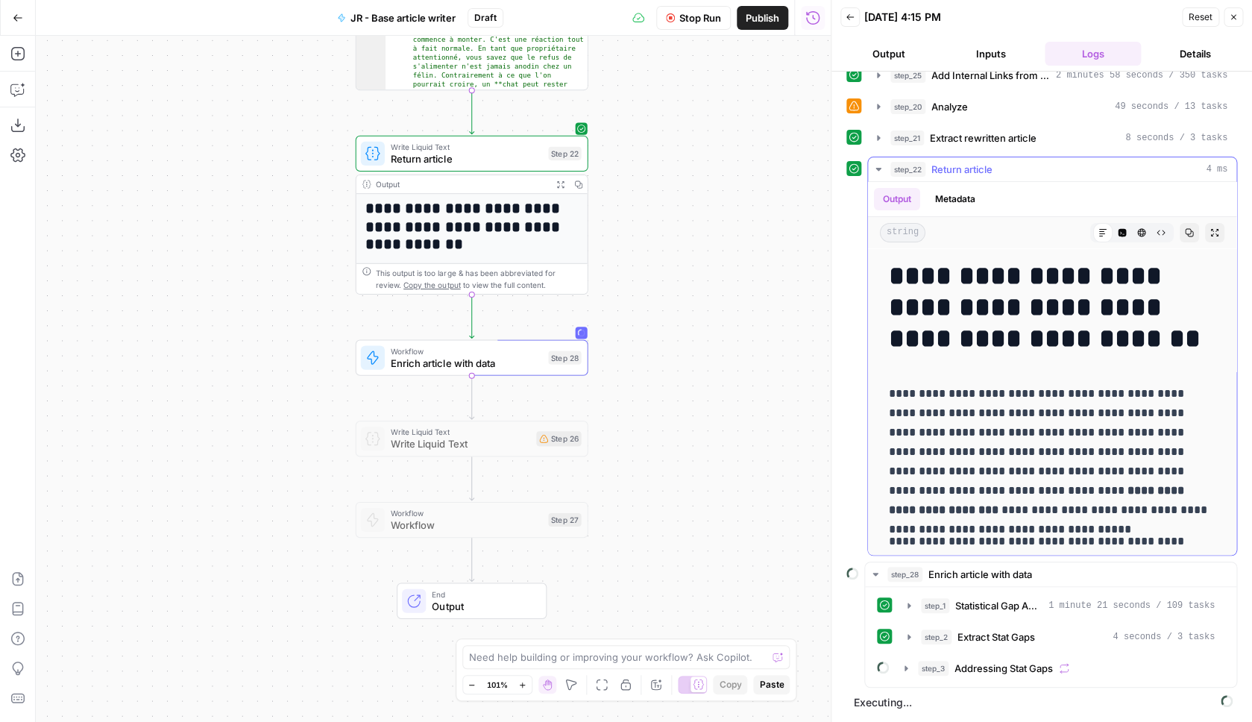
drag, startPoint x: 890, startPoint y: 279, endPoint x: 1056, endPoint y: 467, distance: 250.5
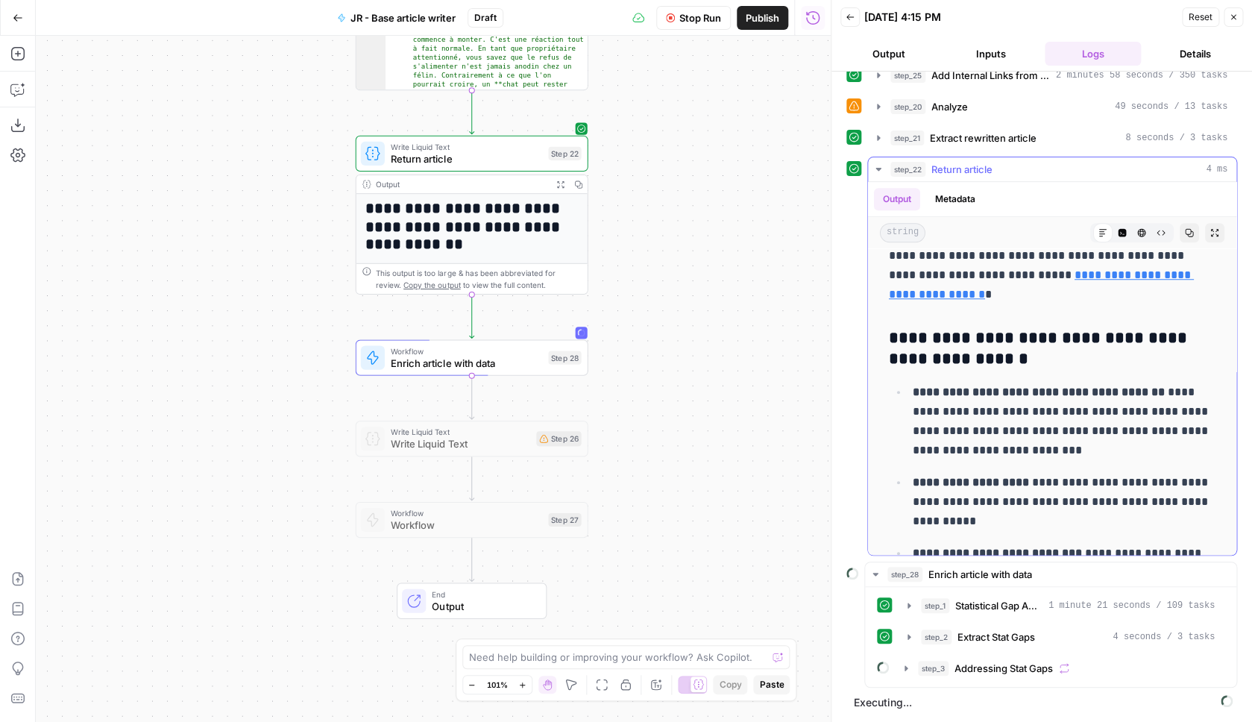
scroll to position [4057, 0]
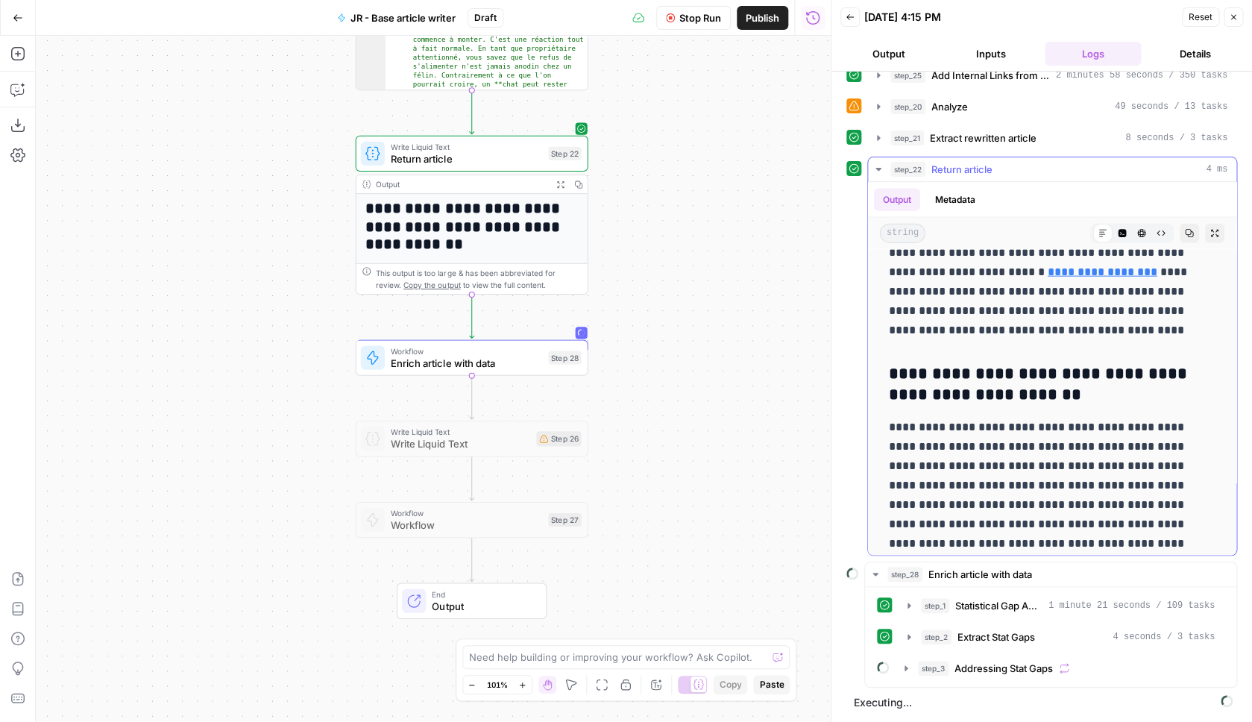
click at [1111, 534] on p "**********" at bounding box center [1052, 485] width 327 height 136
copy div "**********"
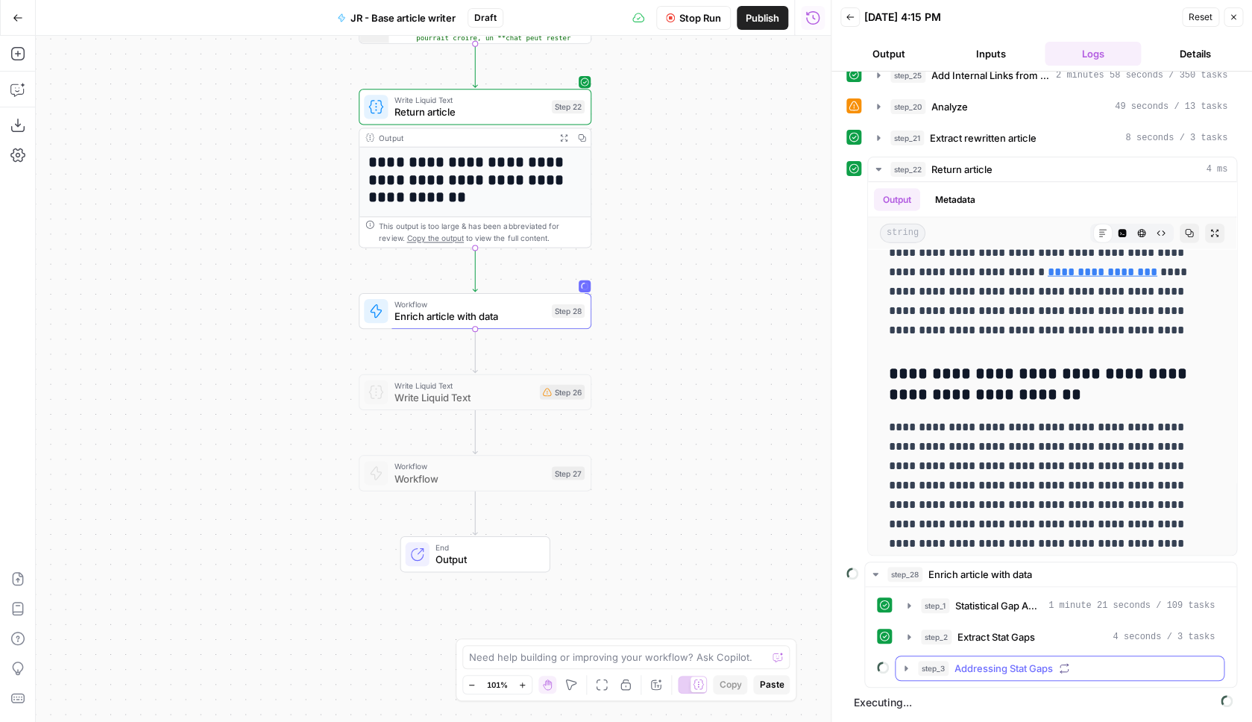
click at [996, 673] on span "Addressing Stat Gaps" at bounding box center [1004, 668] width 98 height 15
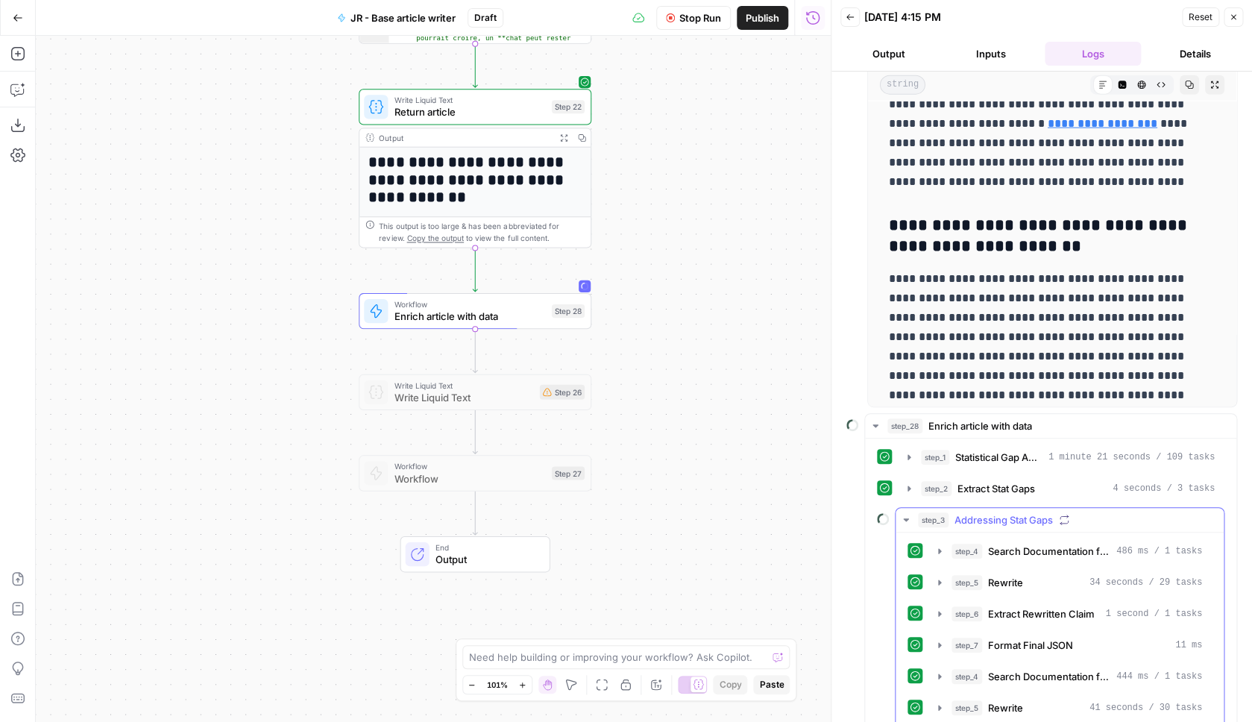
scroll to position [1062, 0]
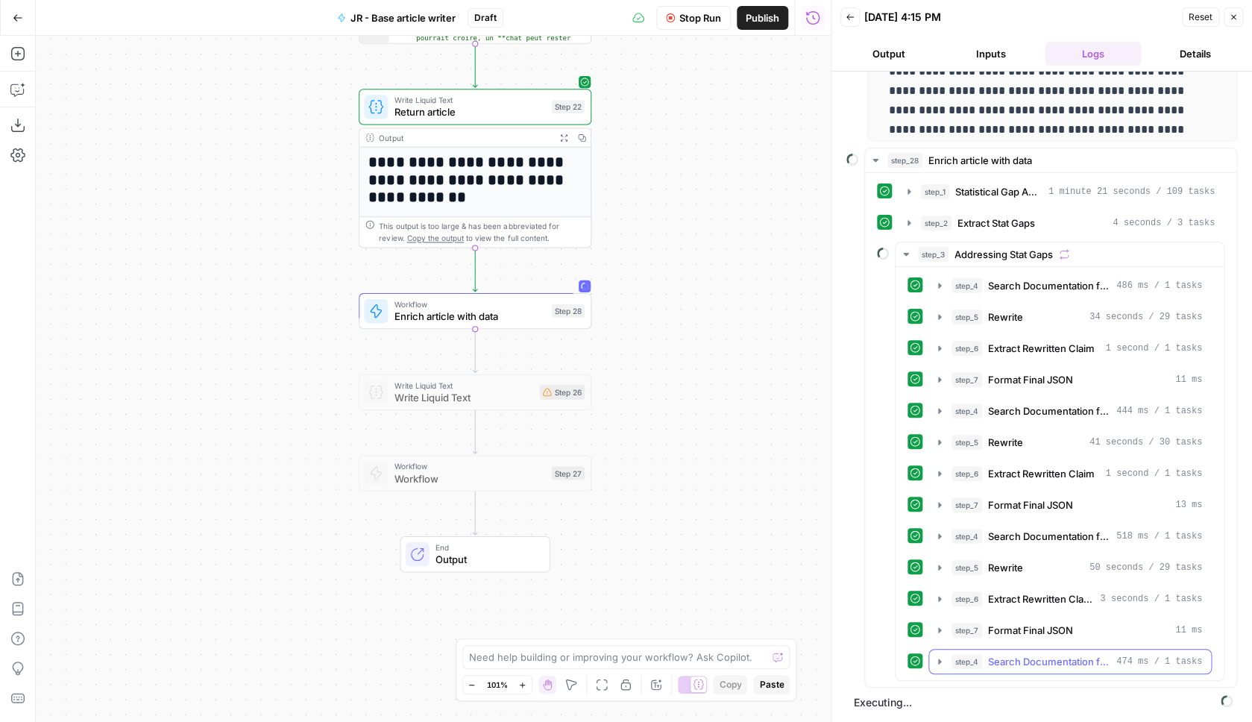
click at [999, 658] on span "Search Documentation for Stats" at bounding box center [1049, 661] width 122 height 15
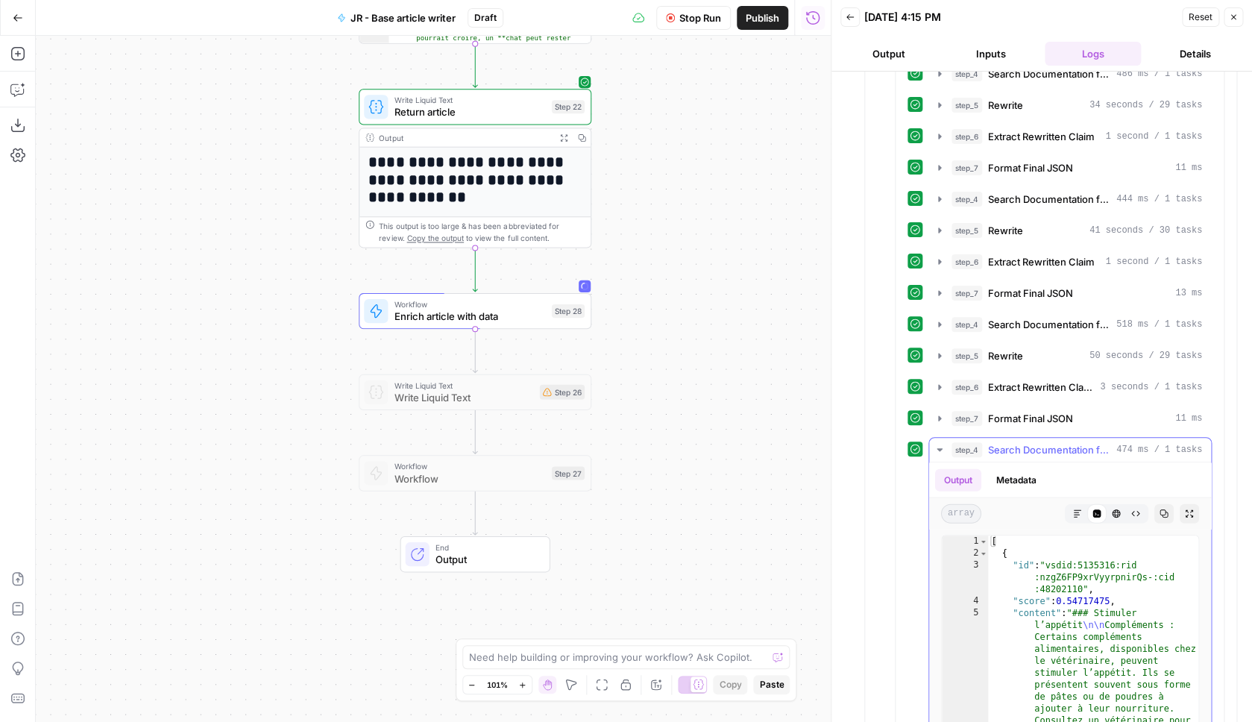
scroll to position [966, 0]
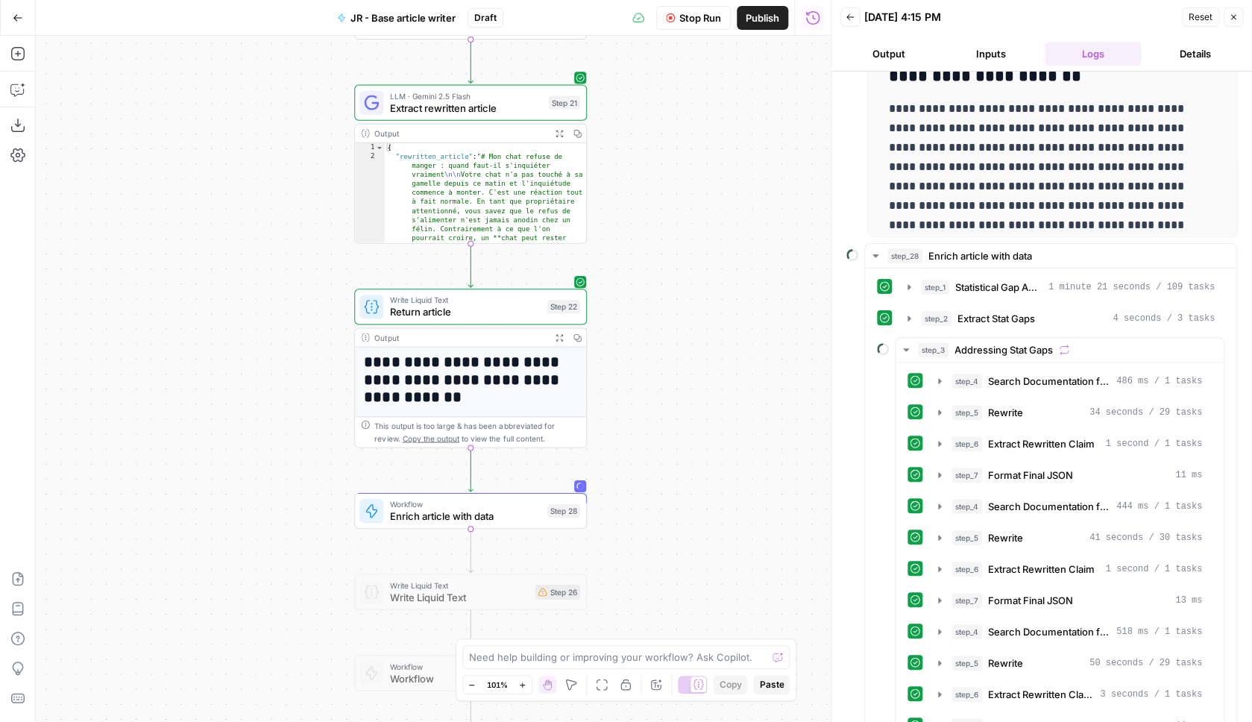
drag, startPoint x: 684, startPoint y: 470, endPoint x: 679, endPoint y: 354, distance: 115.7
click at [683, 354] on div "**********" at bounding box center [433, 379] width 795 height 686
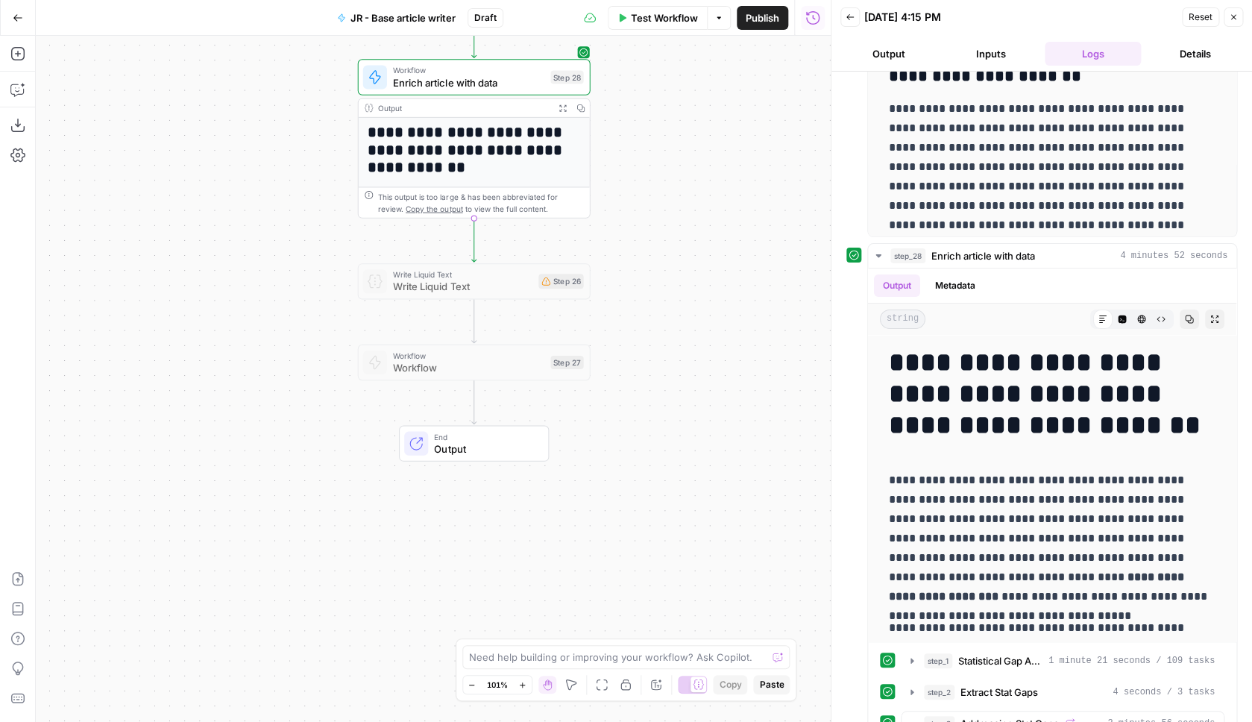
scroll to position [0, 0]
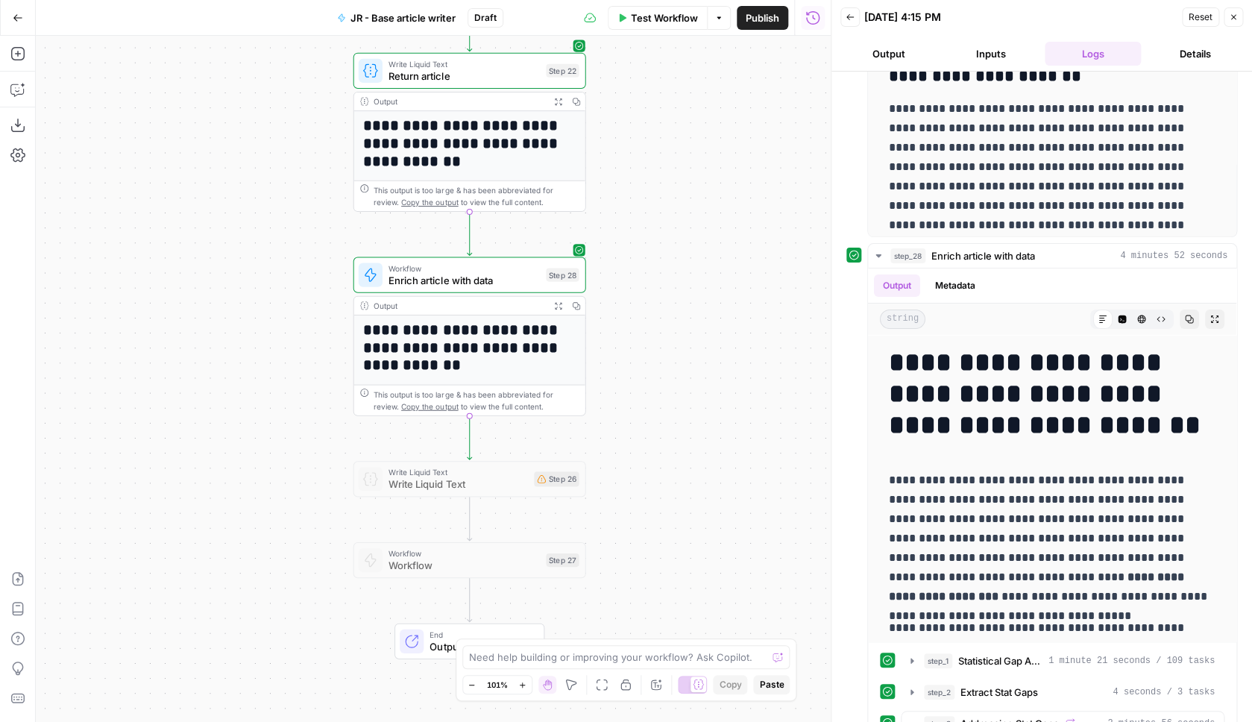
drag, startPoint x: 665, startPoint y: 333, endPoint x: 657, endPoint y: 540, distance: 207.5
click at [657, 540] on div "**********" at bounding box center [433, 379] width 795 height 686
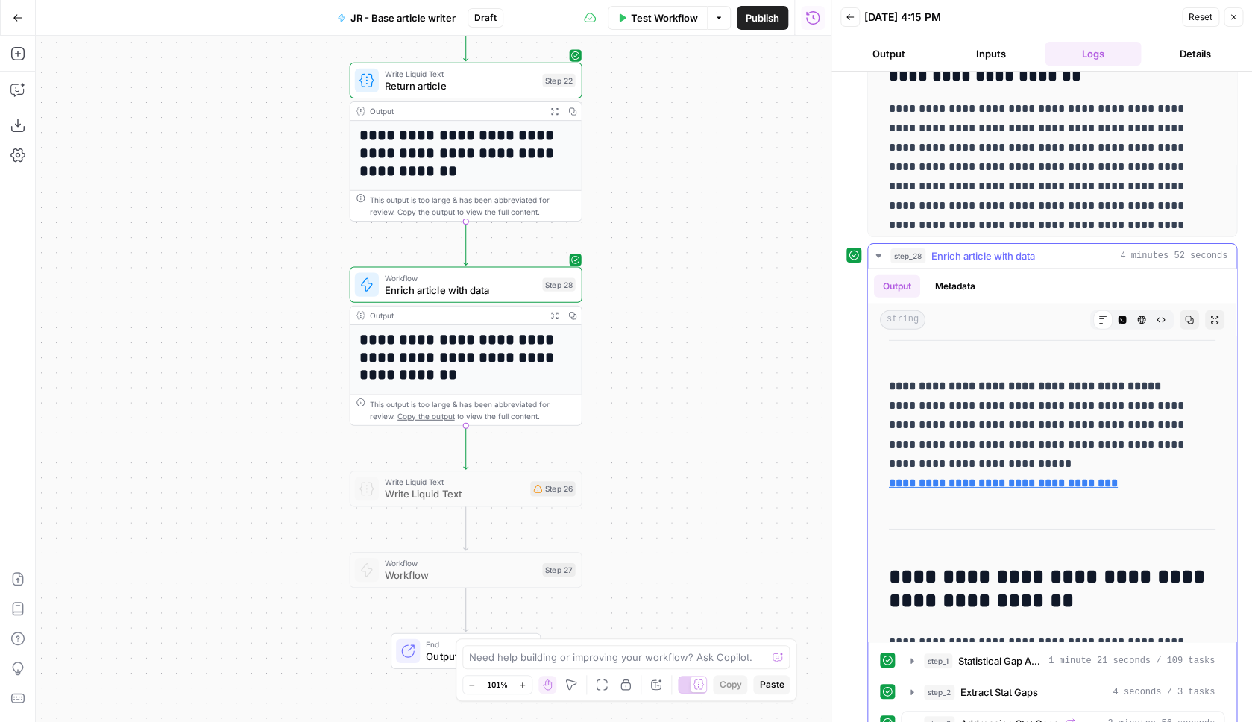
scroll to position [1988, 0]
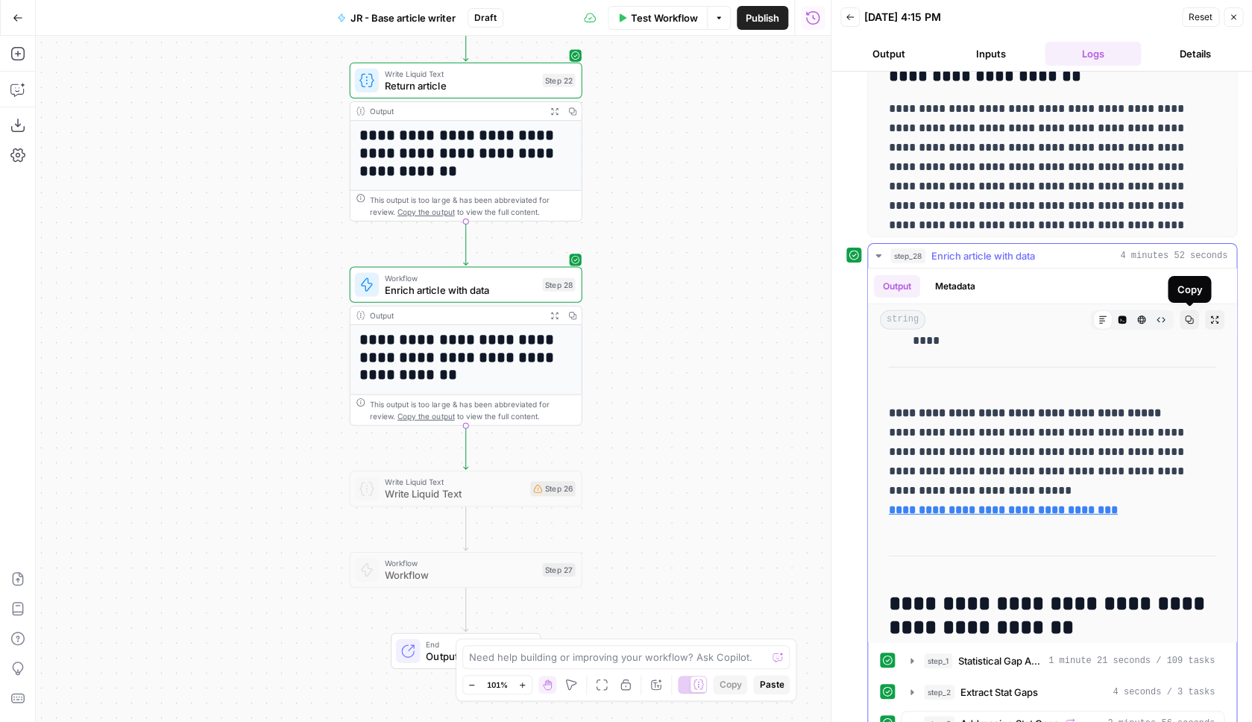
click at [1194, 323] on icon "button" at bounding box center [1189, 319] width 9 height 9
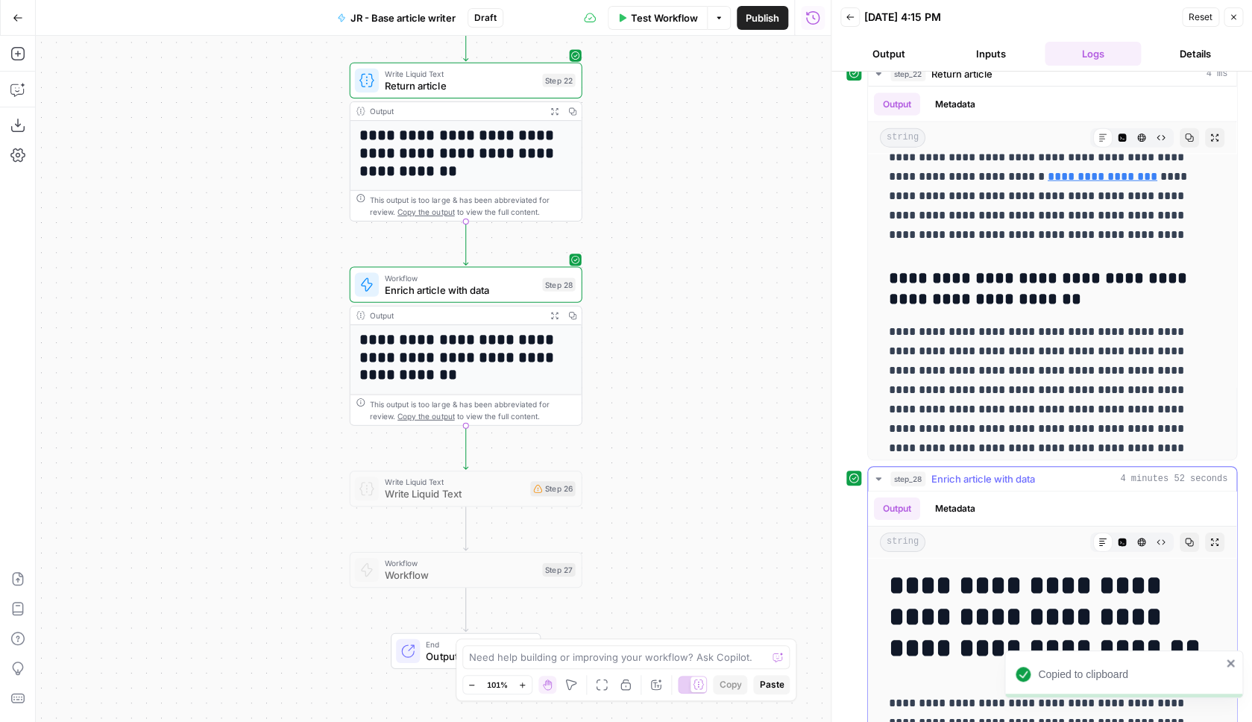
scroll to position [951, 0]
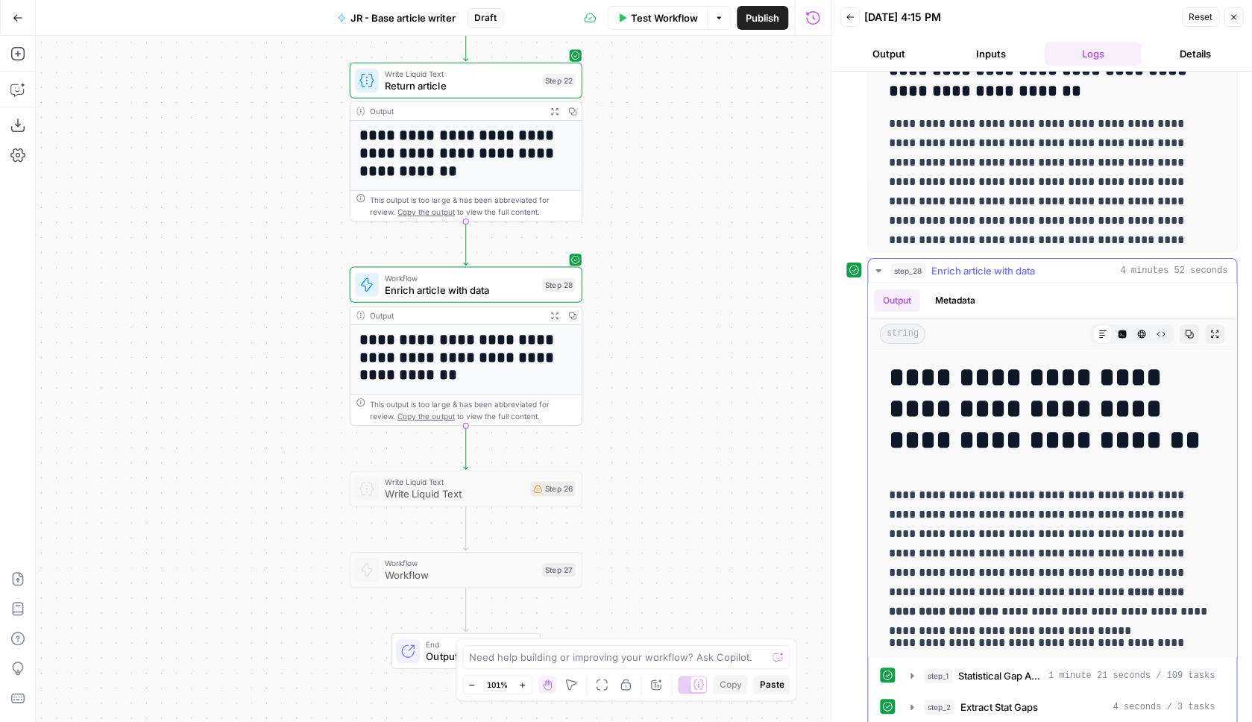
drag, startPoint x: 896, startPoint y: 372, endPoint x: 1030, endPoint y: 498, distance: 184.2
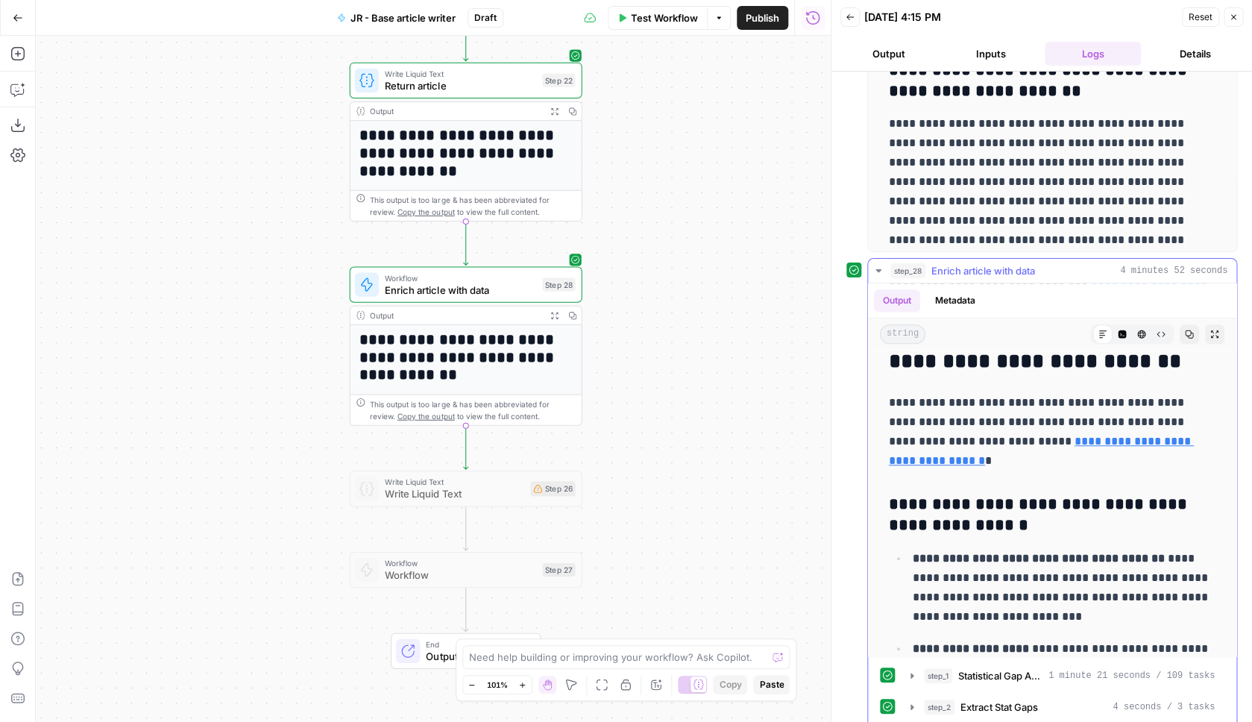
scroll to position [4057, 0]
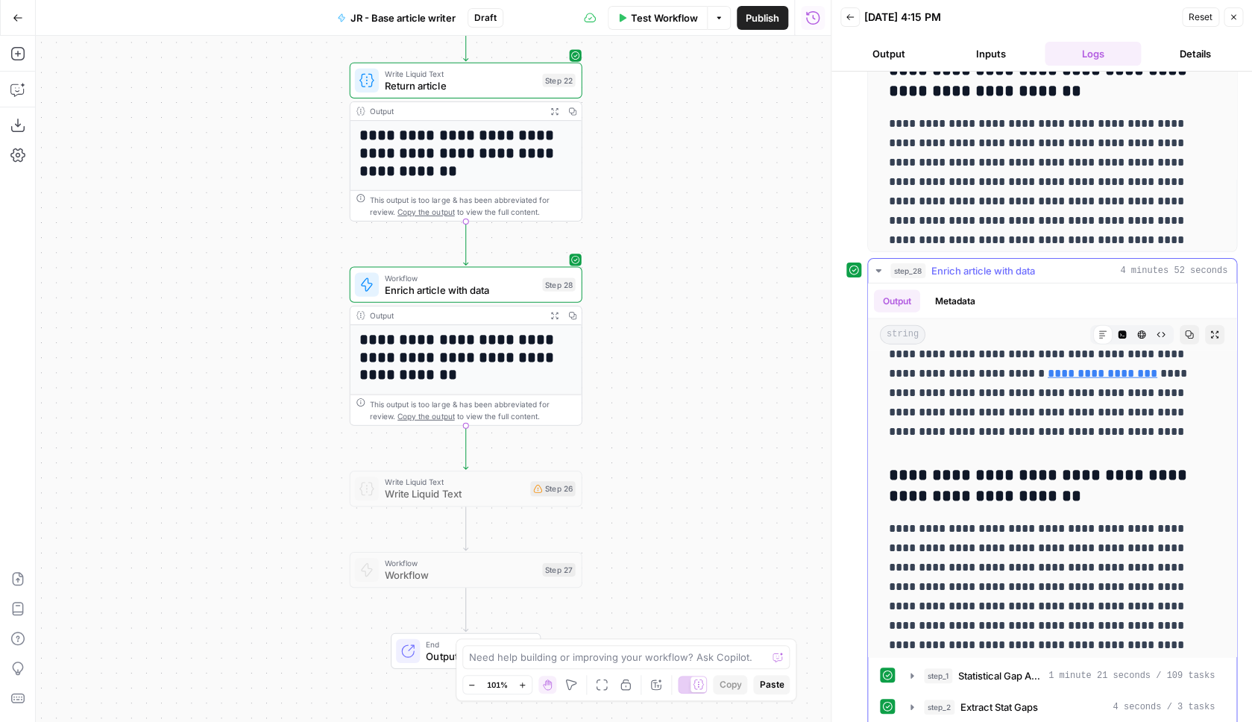
copy div "**********"
